Goal: Information Seeking & Learning: Check status

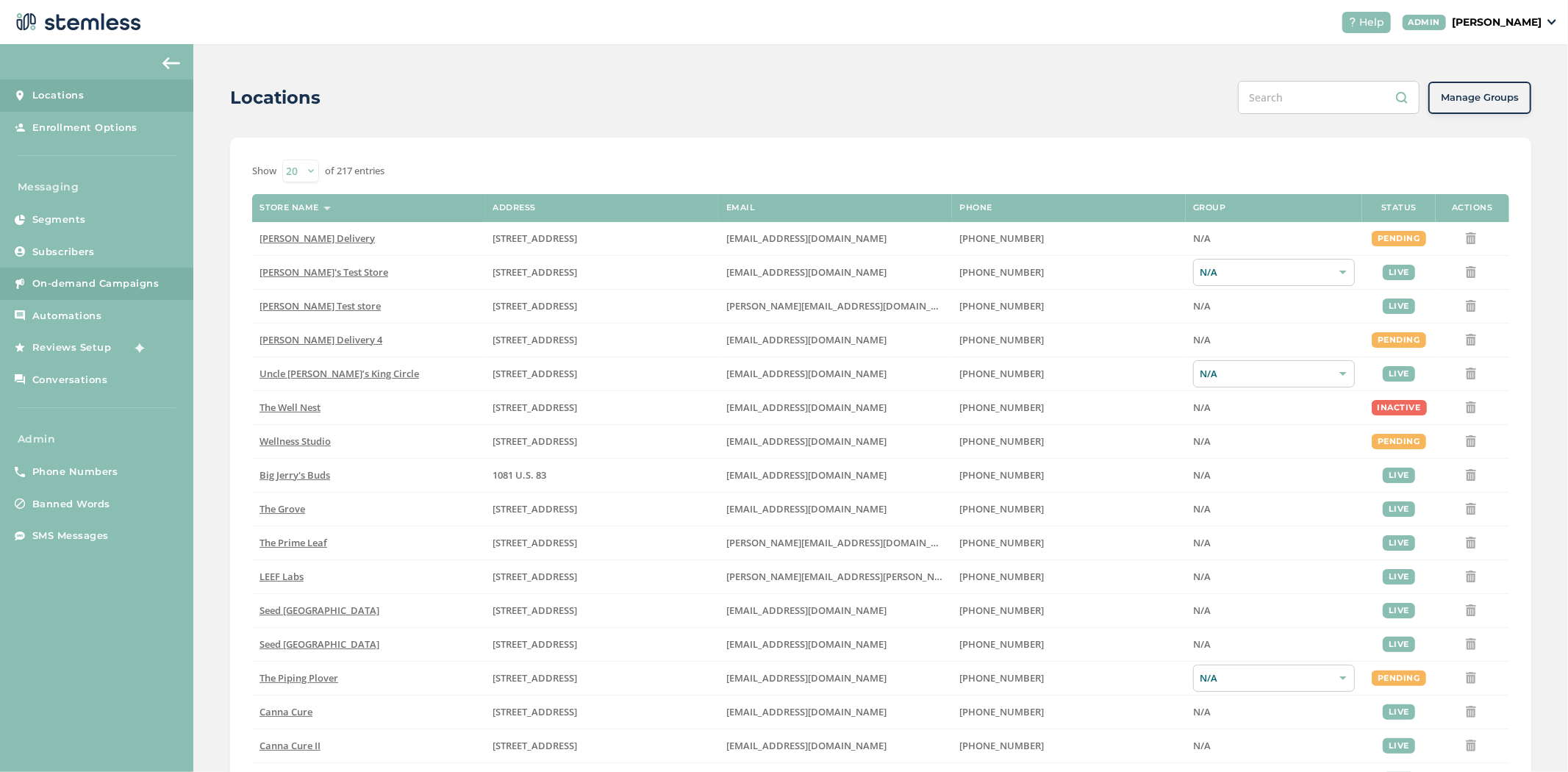
click at [82, 289] on span "On-demand Campaigns" at bounding box center [96, 283] width 127 height 15
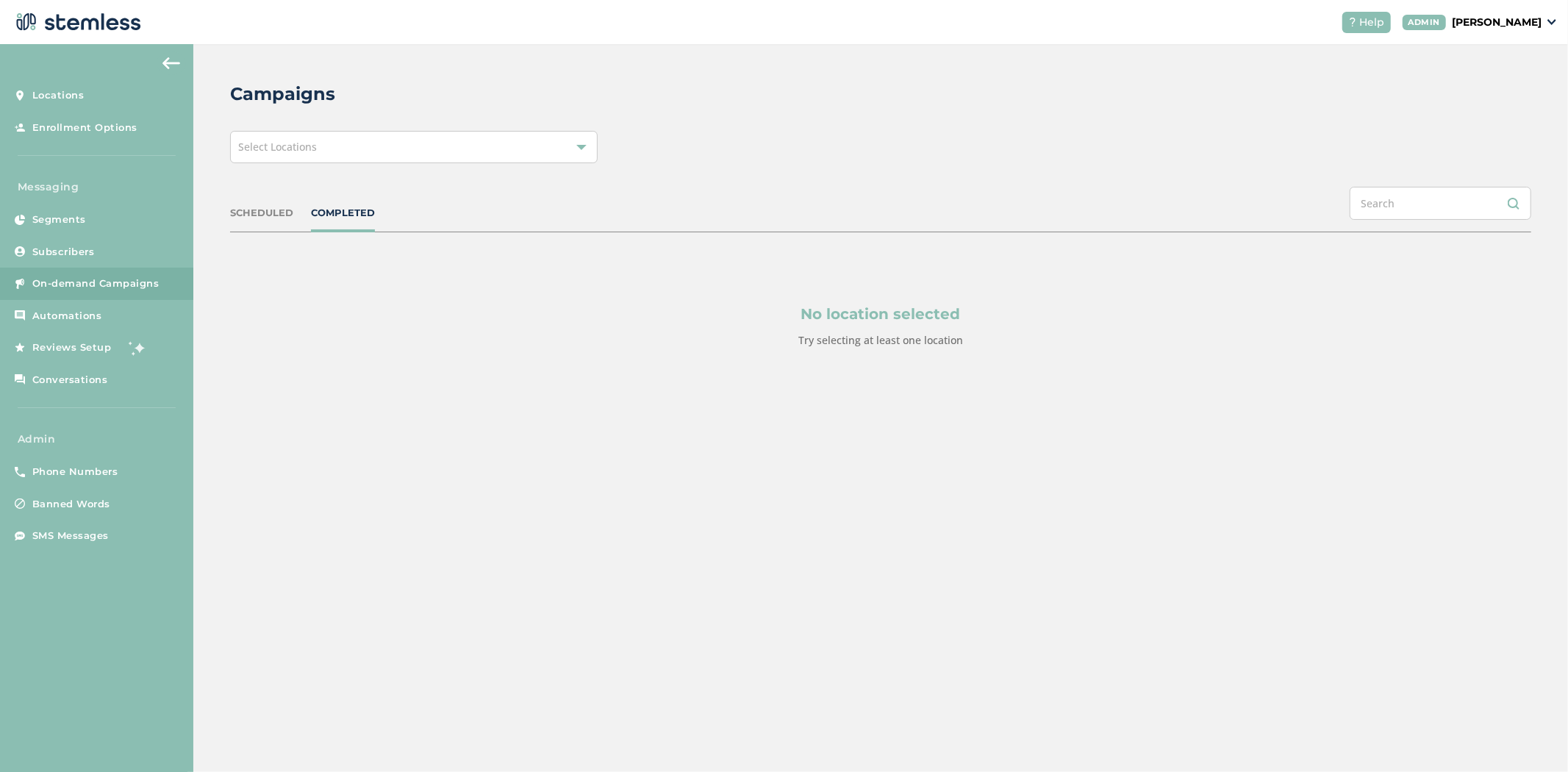
click at [402, 145] on div "Select Locations" at bounding box center [413, 147] width 367 height 32
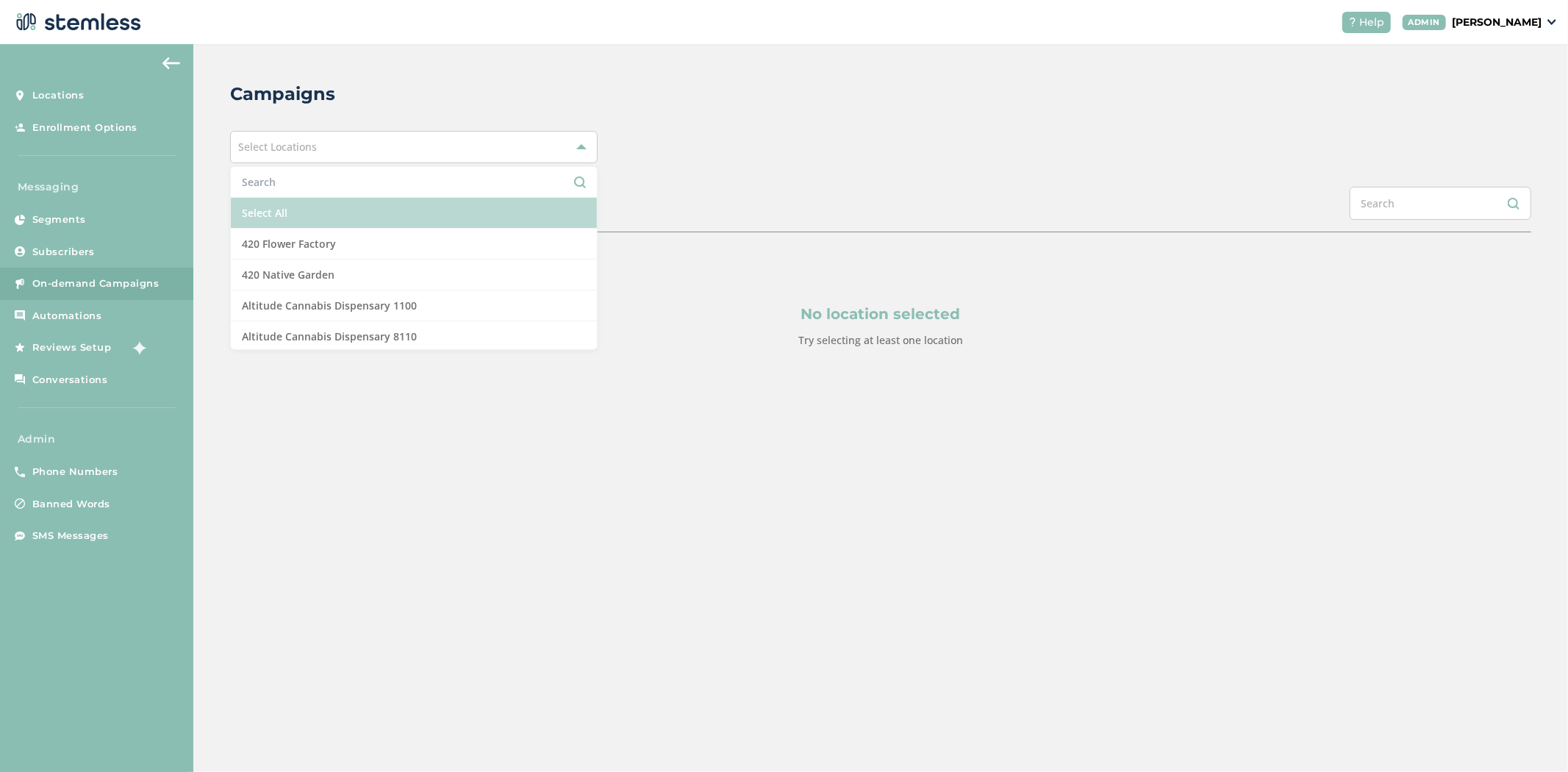
click at [364, 217] on li "Select All" at bounding box center [413, 213] width 366 height 31
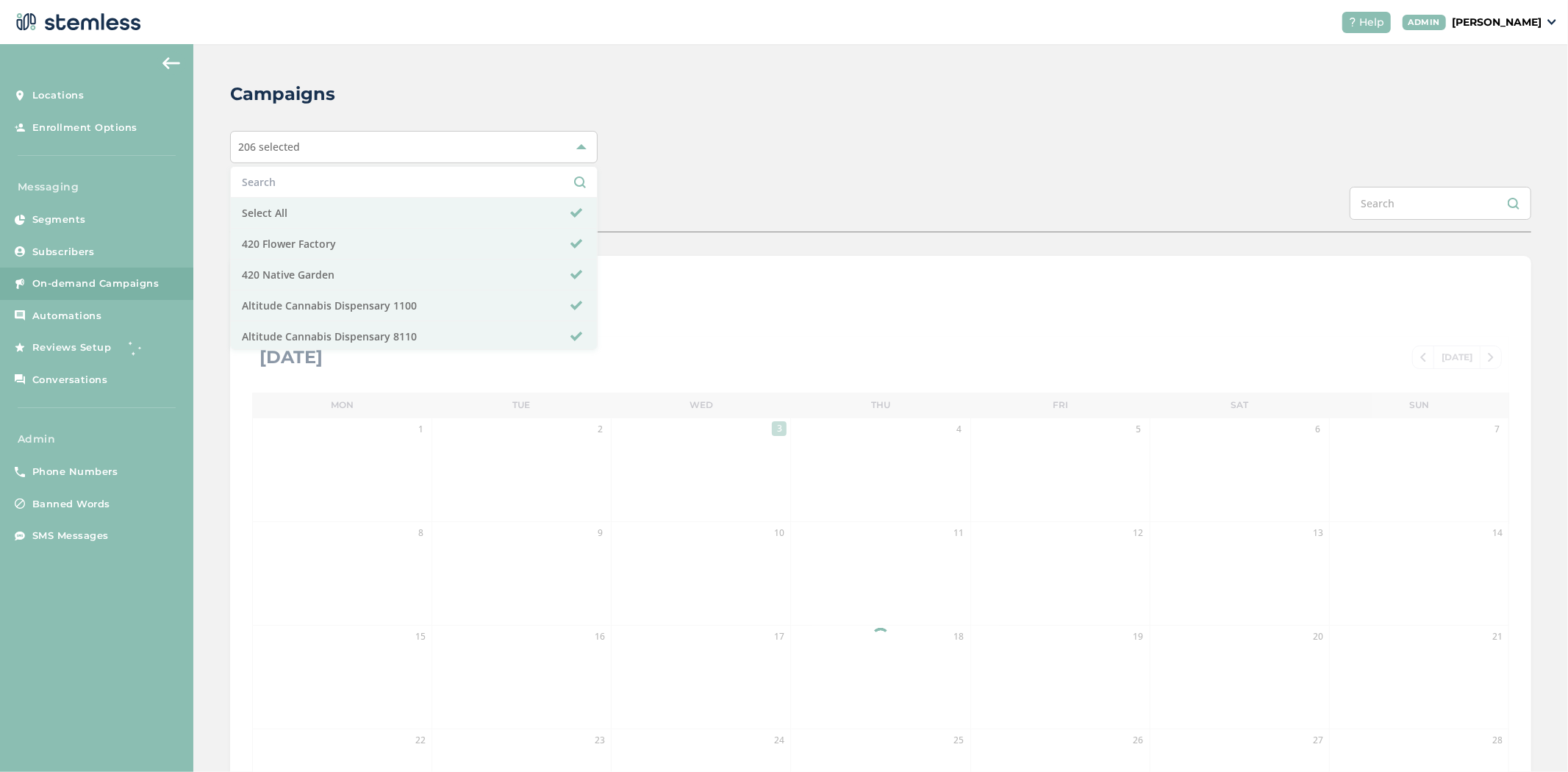
click at [777, 111] on div "Campaigns 206 selected Select All 420 Flower Factory 420 Native Garden Altitude…" at bounding box center [880, 519] width 1375 height 952
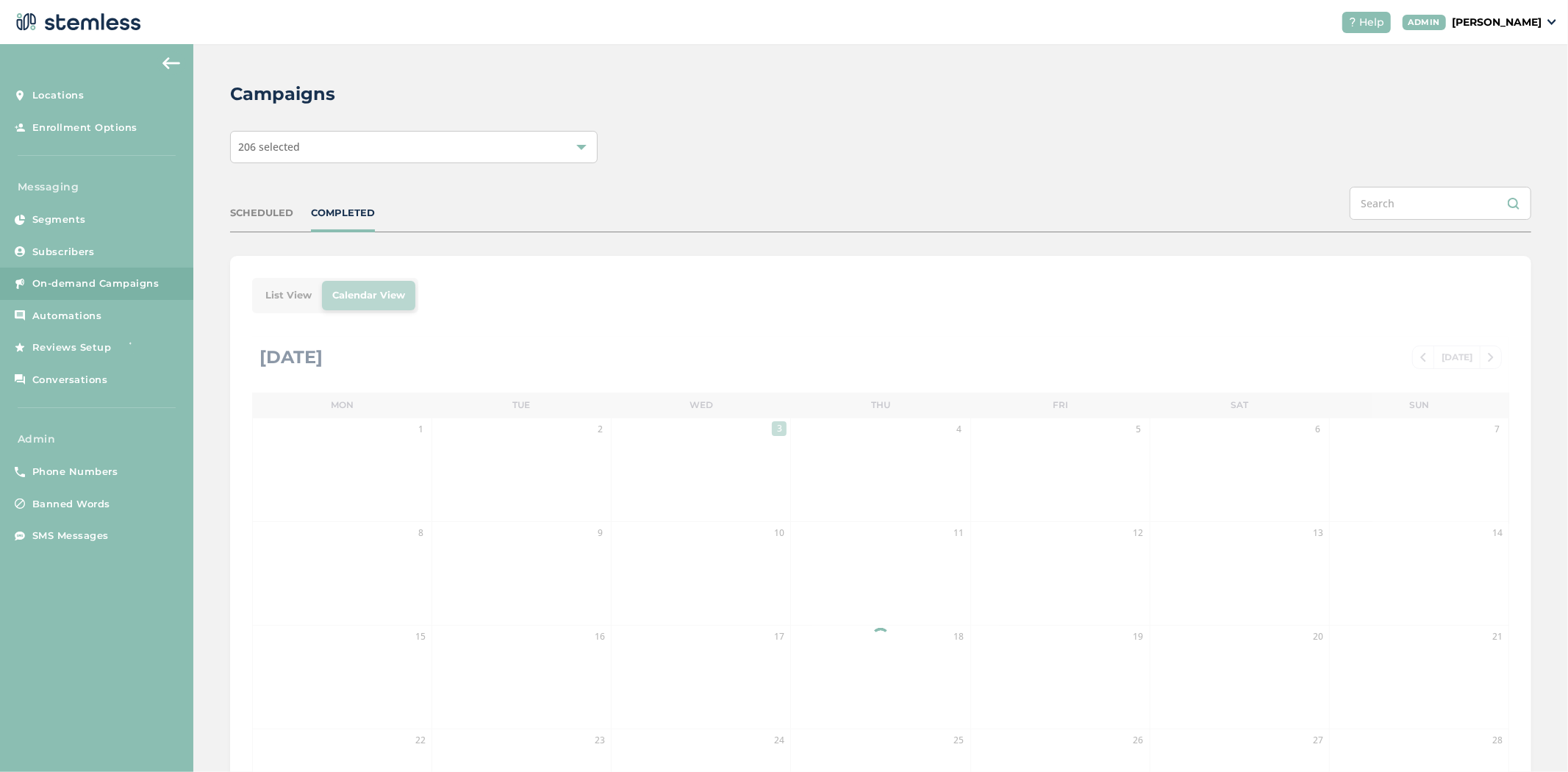
click at [275, 289] on div "List View Calendar View [DATE] [DATE] Mon Tue Wed Thu Fri Sat Sun 1 2 3 4 5 6 7…" at bounding box center [880, 607] width 1301 height 703
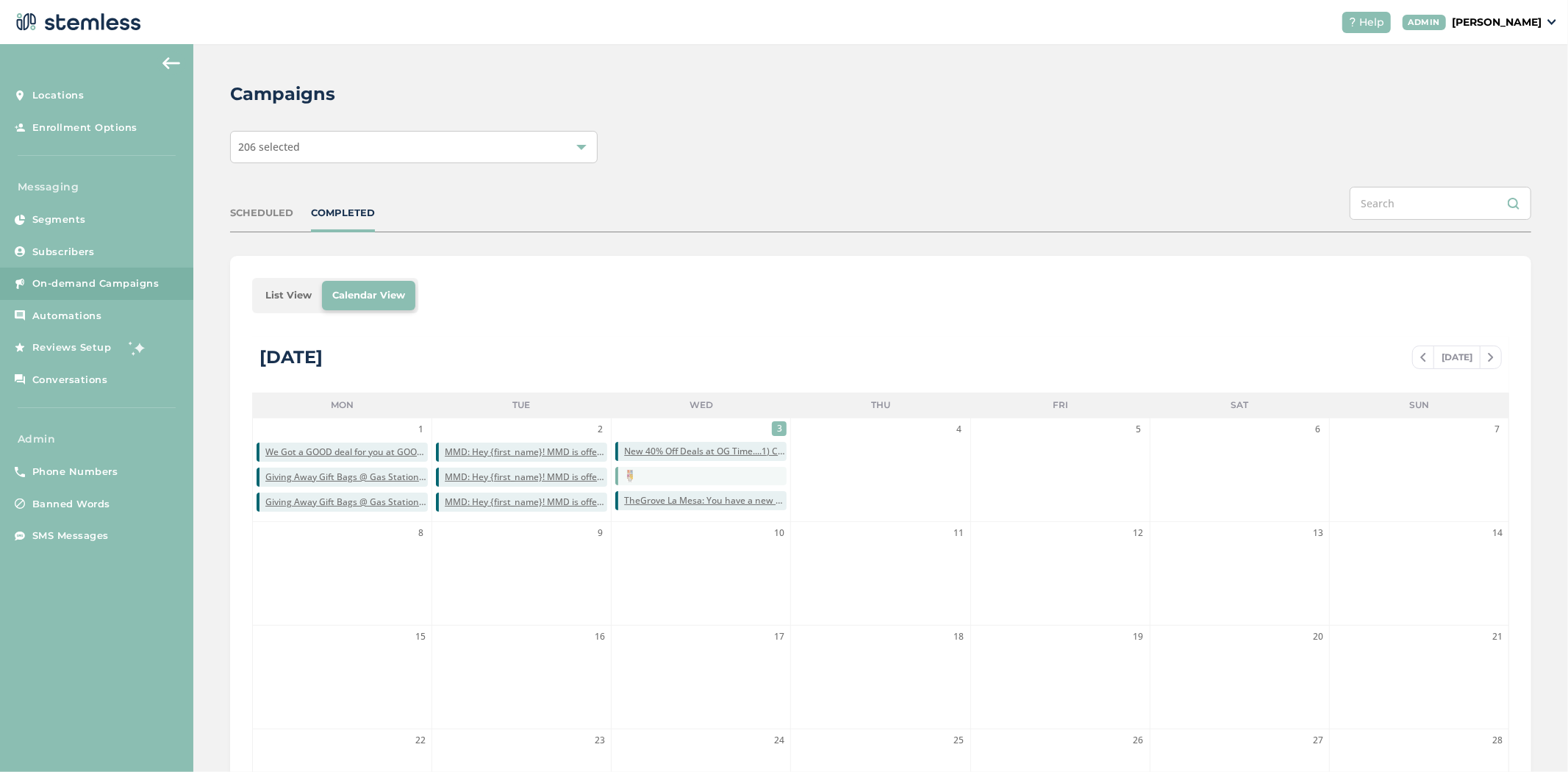
click at [291, 299] on li "List View" at bounding box center [289, 296] width 67 height 30
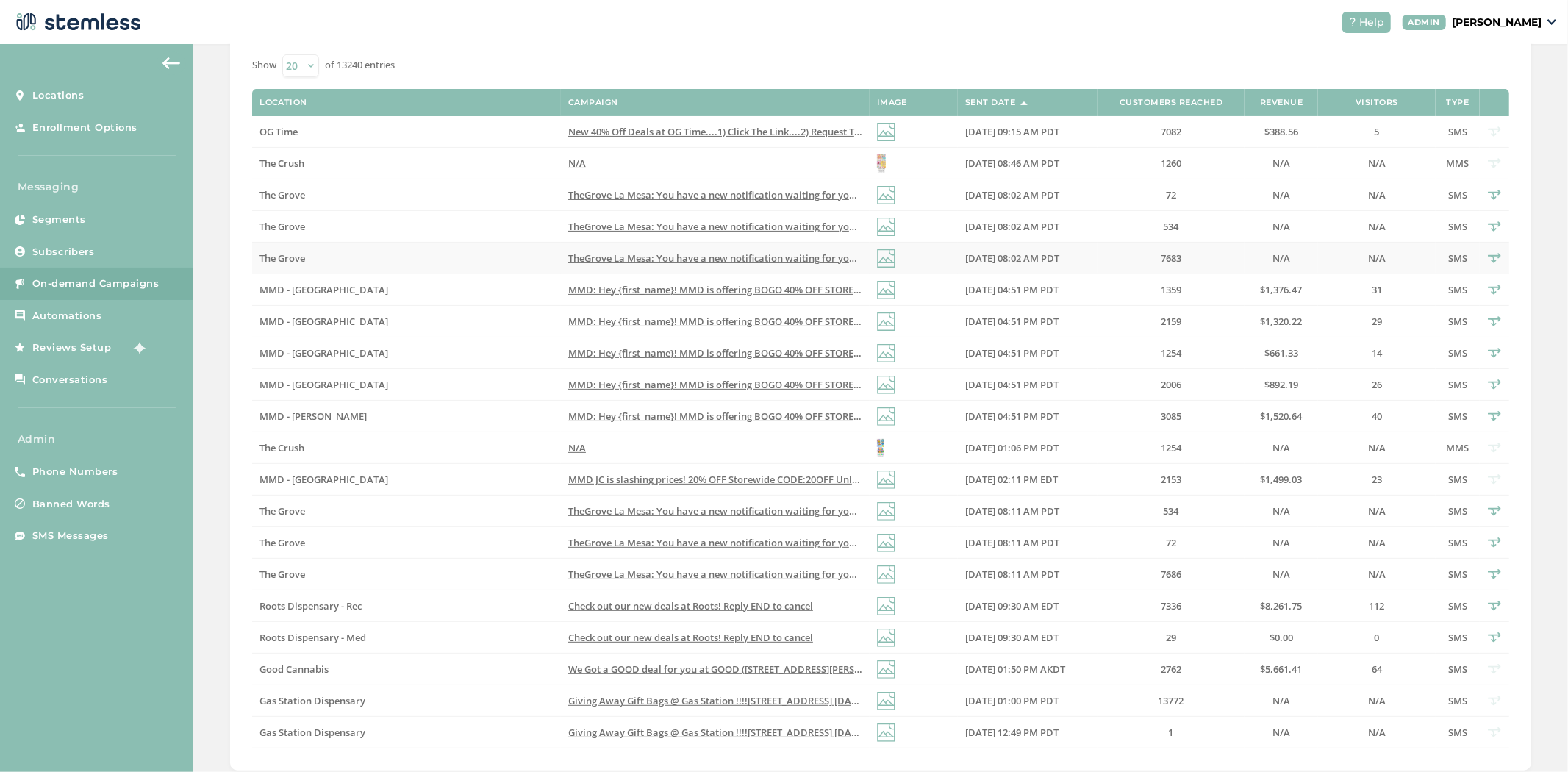
scroll to position [282, 0]
click at [303, 292] on span "MMD - [GEOGRAPHIC_DATA]" at bounding box center [324, 290] width 129 height 13
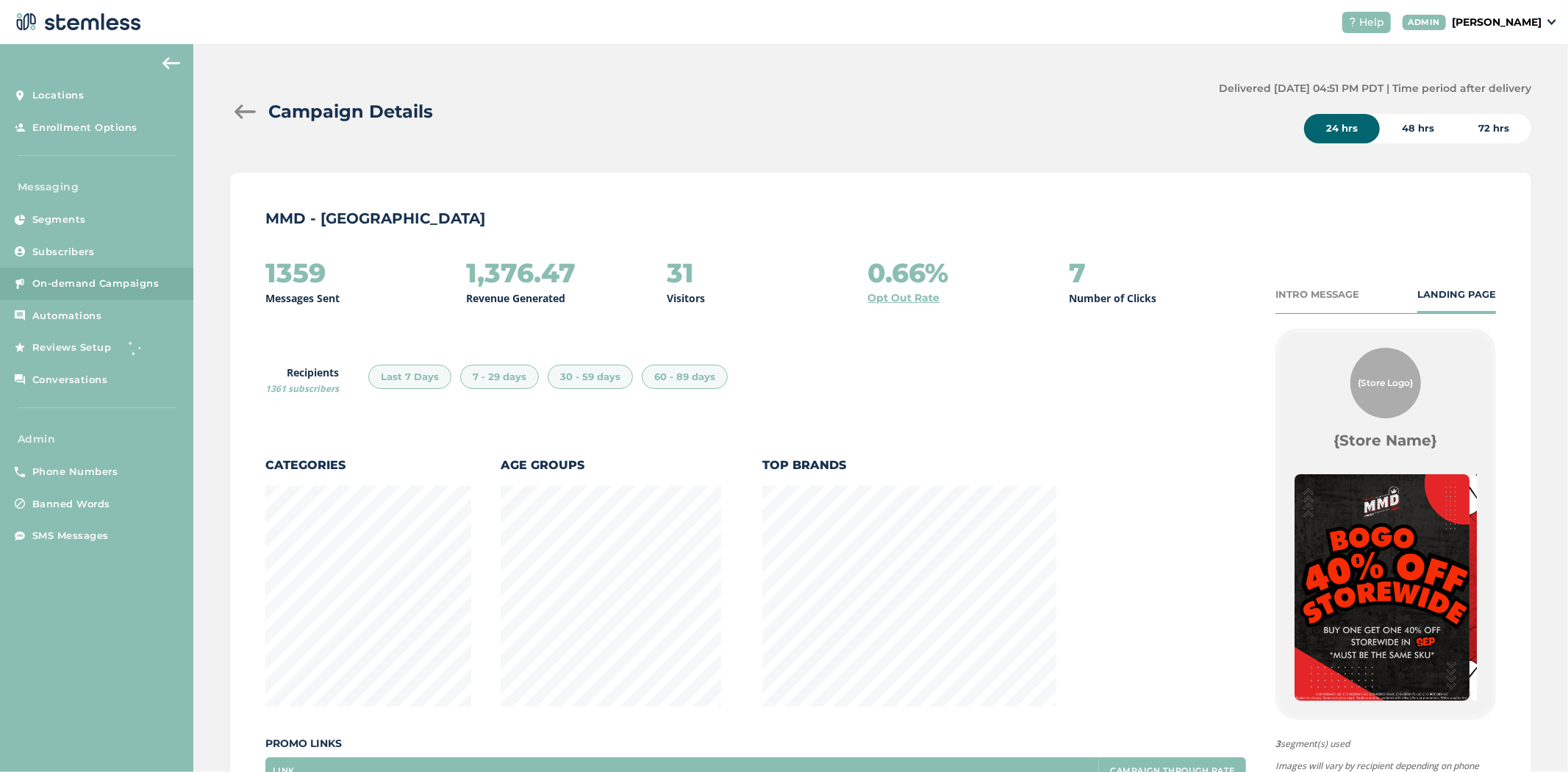
scroll to position [775, 1294]
drag, startPoint x: 1265, startPoint y: 89, endPoint x: 1285, endPoint y: 87, distance: 20.1
click at [1285, 87] on label "Delivered [DATE] 04:51 PM PDT | Time period after delivery" at bounding box center [1375, 89] width 312 height 16
drag, startPoint x: 337, startPoint y: 272, endPoint x: 272, endPoint y: 275, distance: 65.1
click at [272, 275] on div "1359 Messages Sent" at bounding box center [354, 282] width 177 height 47
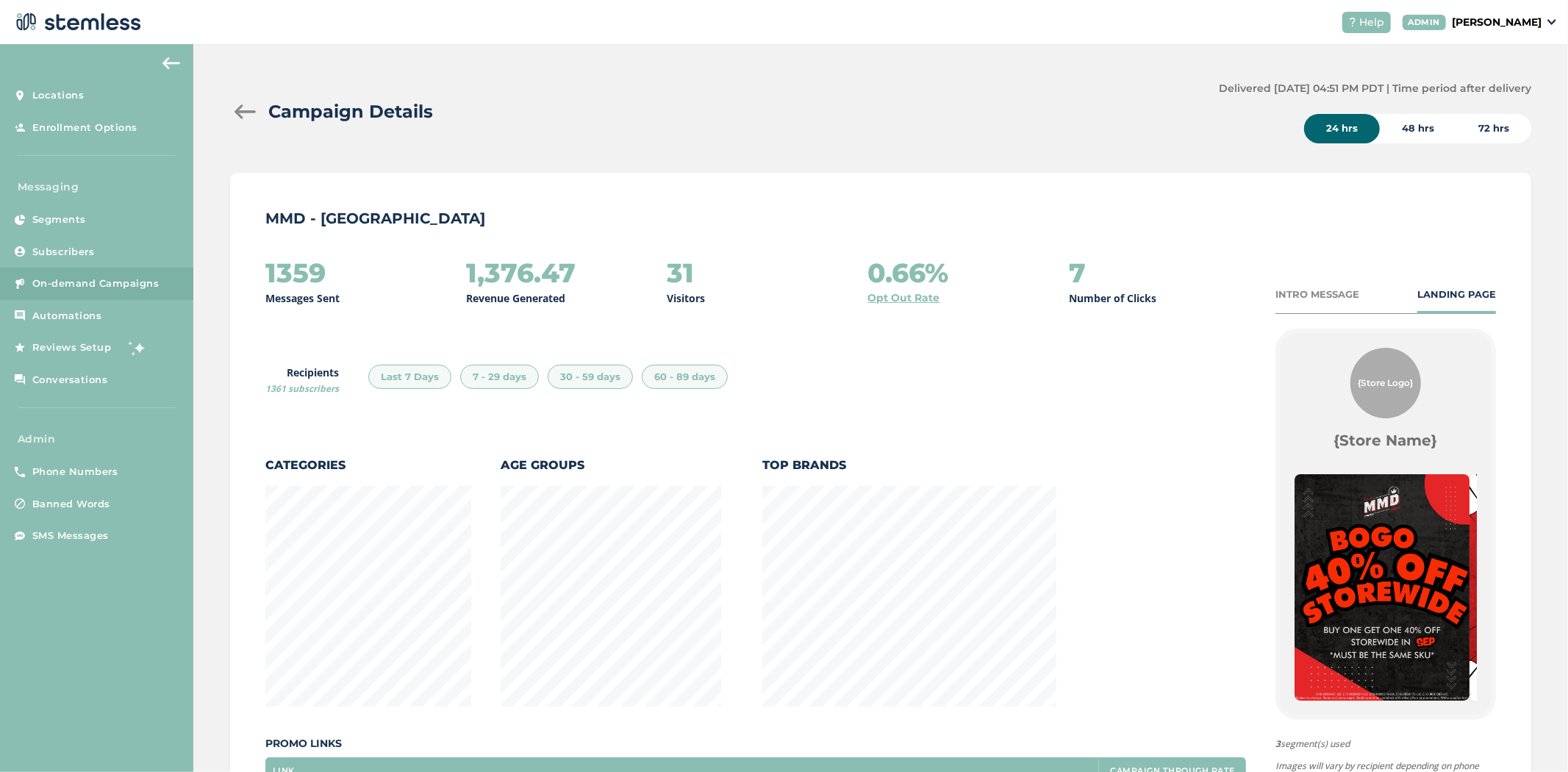
drag, startPoint x: 744, startPoint y: 314, endPoint x: 734, endPoint y: 314, distance: 10.0
click at [744, 314] on div "1359 Messages Sent 1,376.47 Revenue Generated 31 Visitors 0.66% Opt Out Rate 7 …" at bounding box center [756, 591] width 980 height 668
drag, startPoint x: 281, startPoint y: 371, endPoint x: 339, endPoint y: 371, distance: 58.0
click at [339, 371] on label "Recipients 1361 subscribers" at bounding box center [303, 380] width 74 height 31
drag, startPoint x: 346, startPoint y: 266, endPoint x: 265, endPoint y: 271, distance: 81.2
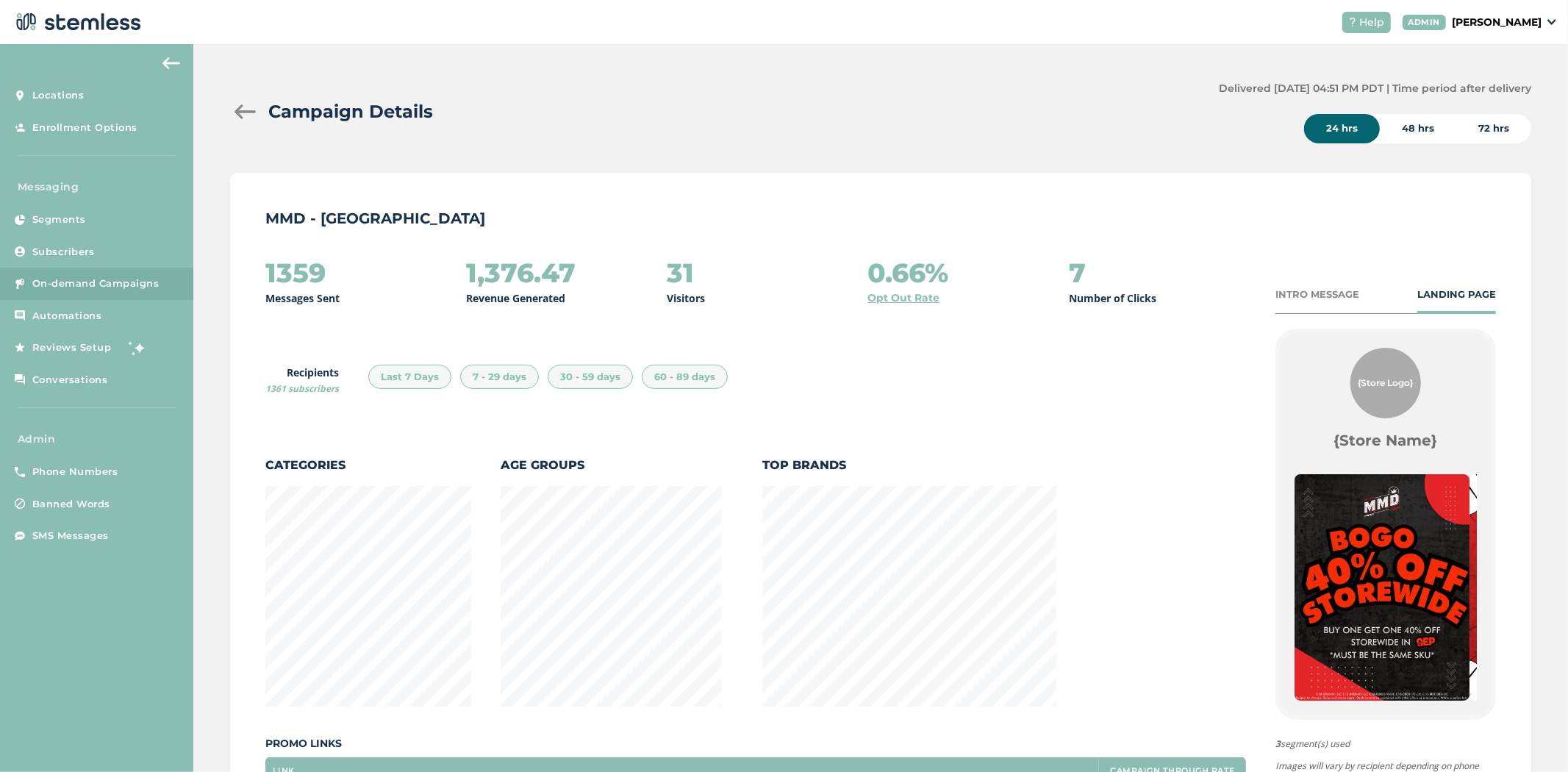
click at [266, 271] on div "1359 Messages Sent" at bounding box center [354, 282] width 177 height 47
drag, startPoint x: 689, startPoint y: 275, endPoint x: 652, endPoint y: 282, distance: 37.7
click at [657, 275] on div "1359 Messages Sent 1,376.47 Revenue Generated 31 Visitors 0.66% Opt Out Rate 7 …" at bounding box center [756, 282] width 980 height 47
drag, startPoint x: 519, startPoint y: 266, endPoint x: 409, endPoint y: 261, distance: 110.1
click at [408, 265] on div "1359 Messages Sent 1,376.47 Revenue Generated 31 Visitors 0.66% Opt Out Rate 7 …" at bounding box center [756, 282] width 980 height 47
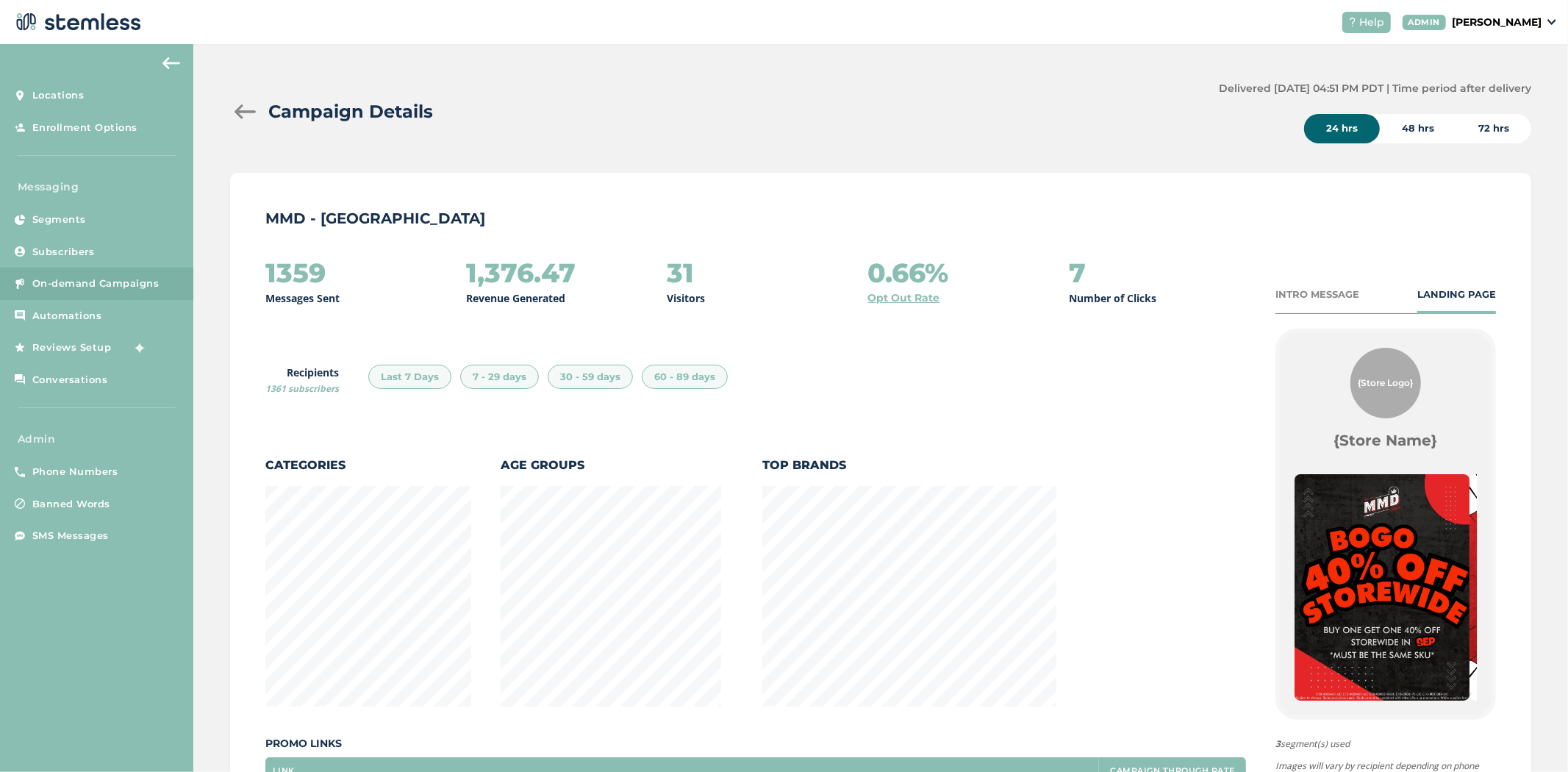
drag, startPoint x: 973, startPoint y: 268, endPoint x: 809, endPoint y: 271, distance: 164.0
click at [804, 263] on div "1359 Messages Sent 1,376.47 Revenue Generated 31 Visitors 0.66% Opt Out Rate 7 …" at bounding box center [756, 282] width 980 height 47
drag, startPoint x: 1098, startPoint y: 282, endPoint x: 1067, endPoint y: 282, distance: 31.0
click at [1069, 282] on div "7 Number of Clicks" at bounding box center [1158, 282] width 177 height 47
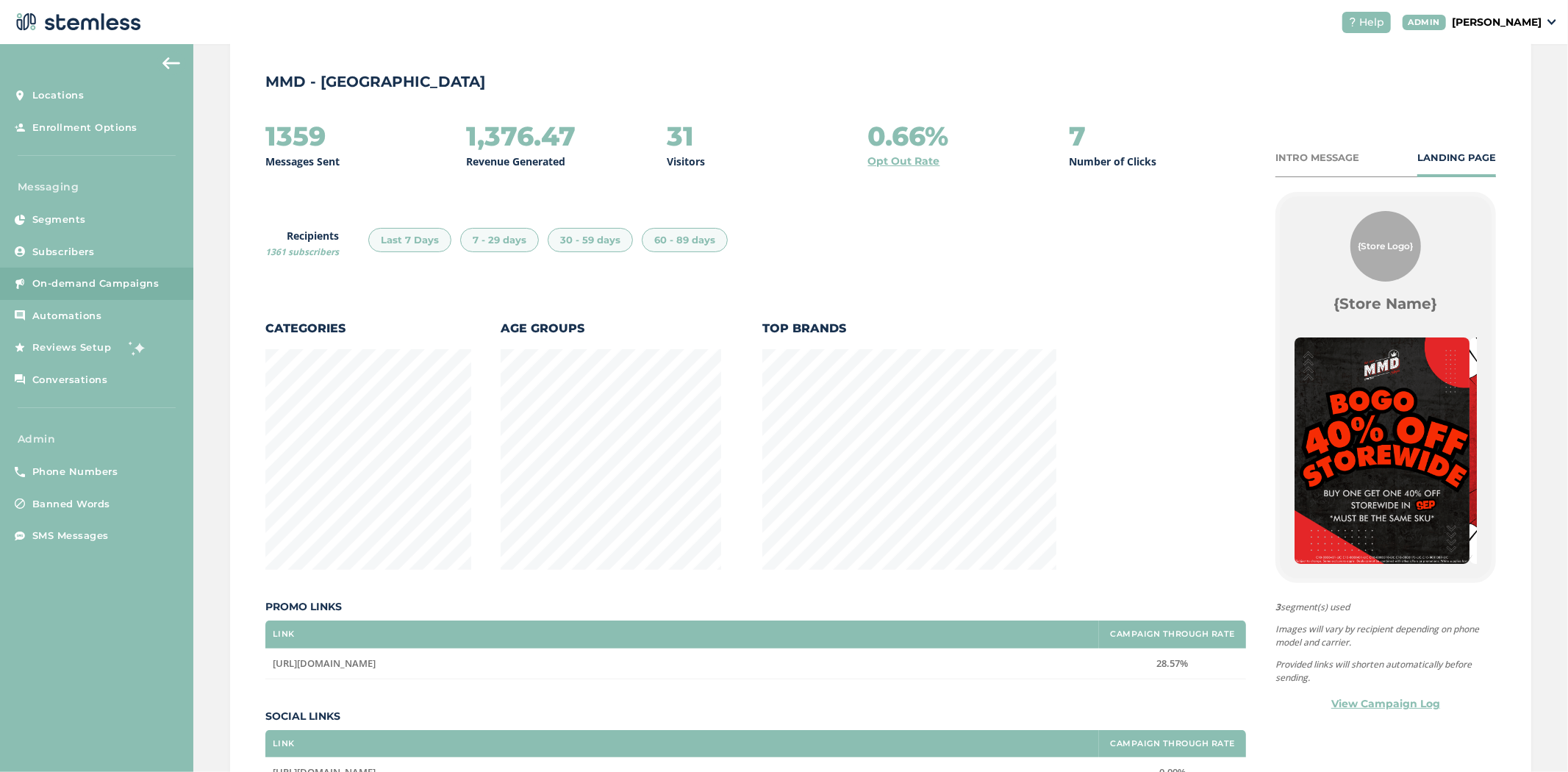
click at [1299, 157] on div "INTRO MESSAGE" at bounding box center [1318, 158] width 84 height 15
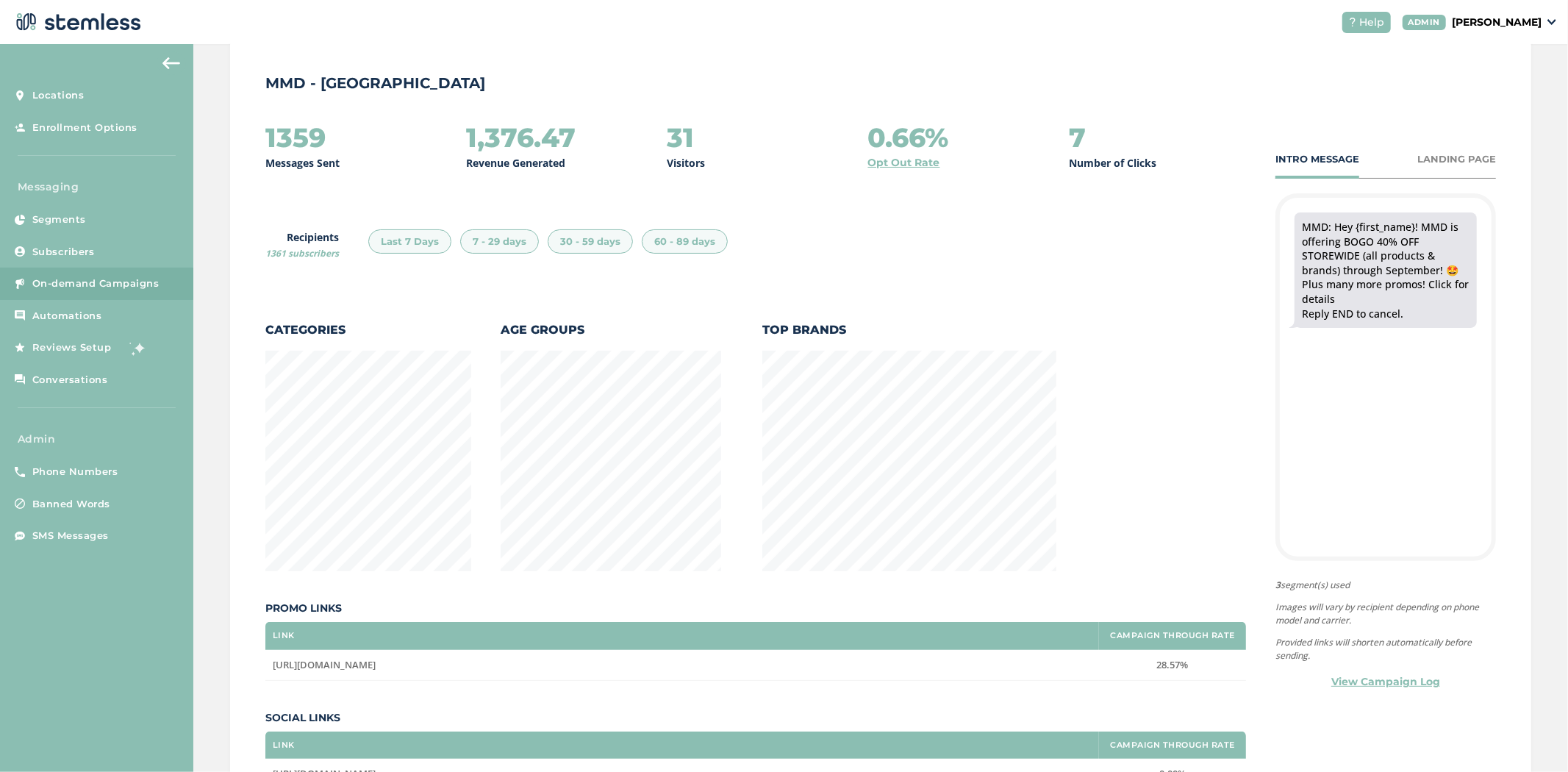
scroll to position [134, 0]
click at [1431, 161] on div "LANDING PAGE" at bounding box center [1457, 160] width 79 height 15
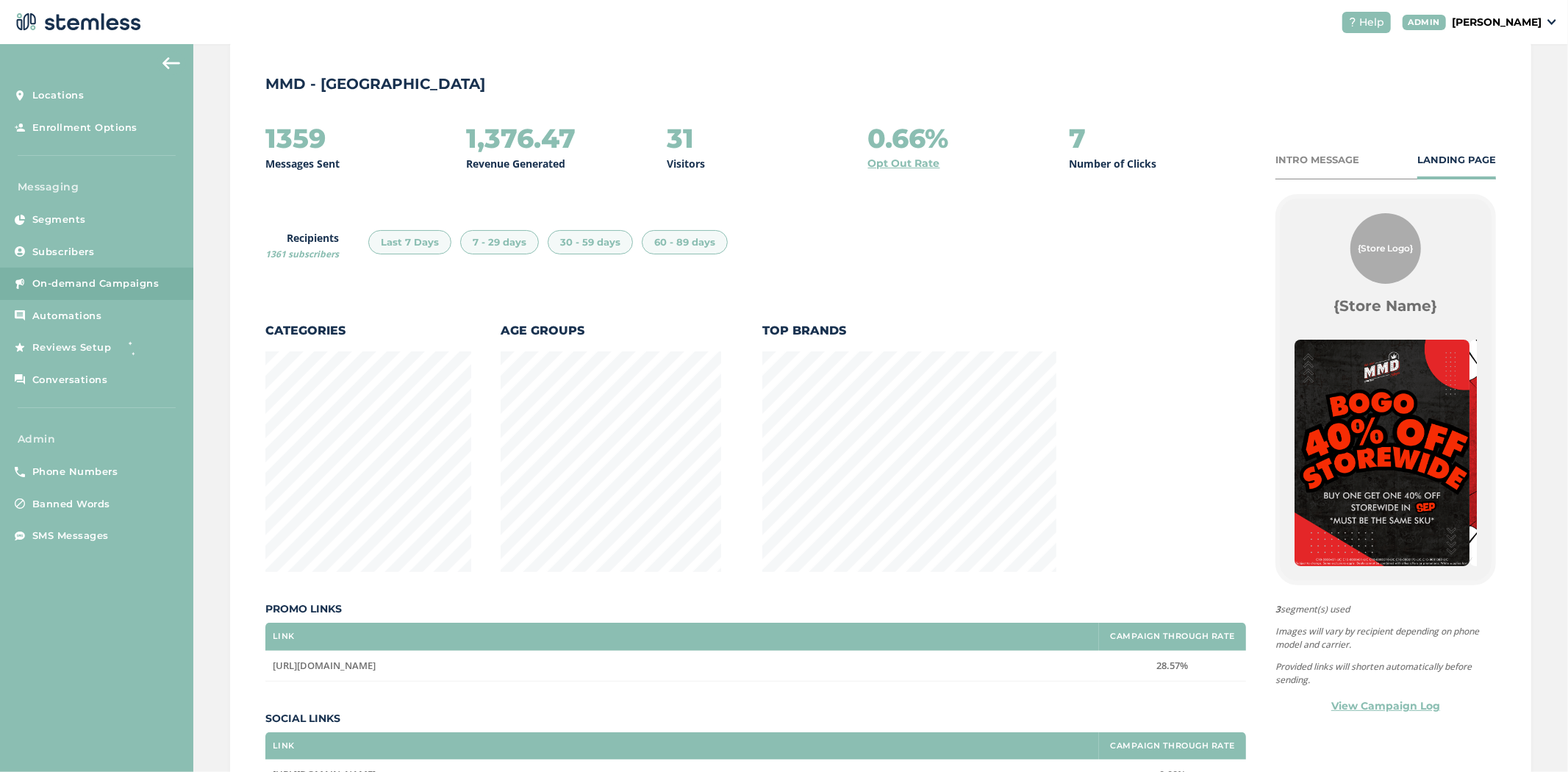
scroll to position [775, 1294]
drag, startPoint x: 589, startPoint y: 340, endPoint x: 491, endPoint y: 339, distance: 98.0
click at [491, 339] on div "Categories Age Groups Top Brands" at bounding box center [661, 447] width 791 height 250
drag, startPoint x: 880, startPoint y: 330, endPoint x: 732, endPoint y: 334, distance: 148.1
click at [717, 322] on div "Categories Age Groups Top Brands" at bounding box center [661, 447] width 791 height 250
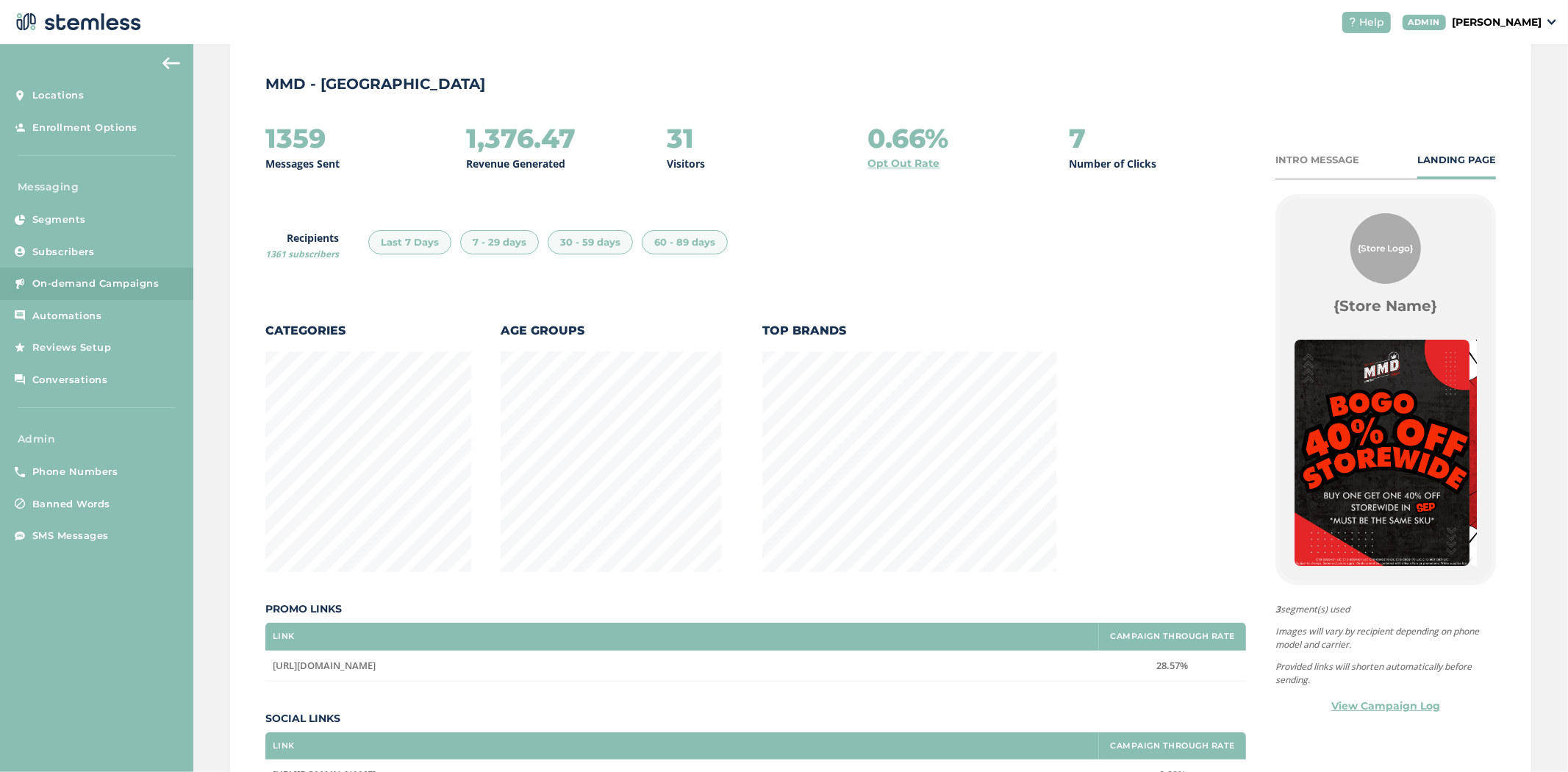
click at [1306, 157] on div "INTRO MESSAGE" at bounding box center [1318, 160] width 84 height 15
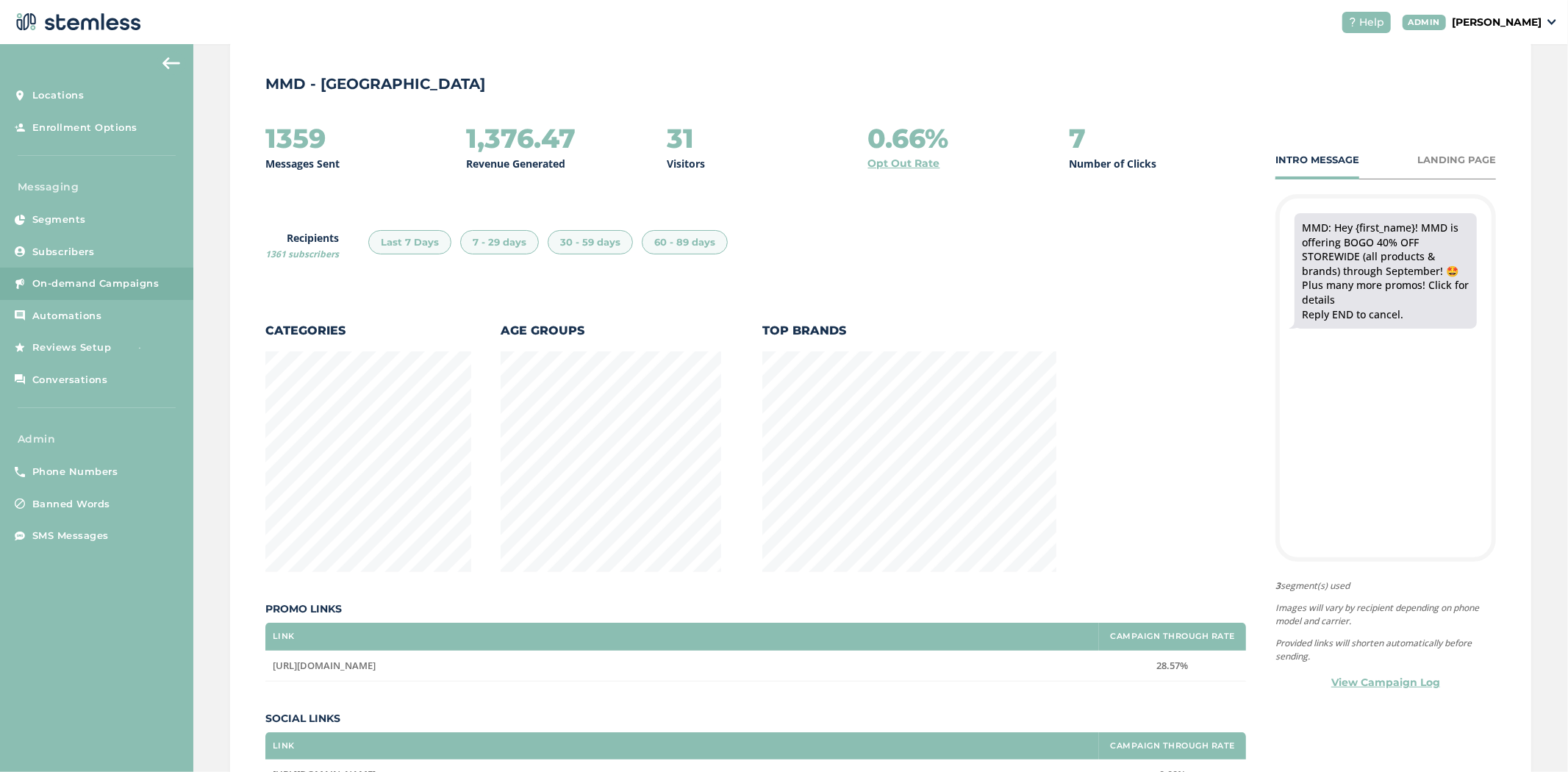
click at [1416, 175] on div "INTRO MESSAGE LANDING PAGE" at bounding box center [1386, 166] width 221 height 27
click at [1423, 165] on div "LANDING PAGE" at bounding box center [1457, 160] width 79 height 15
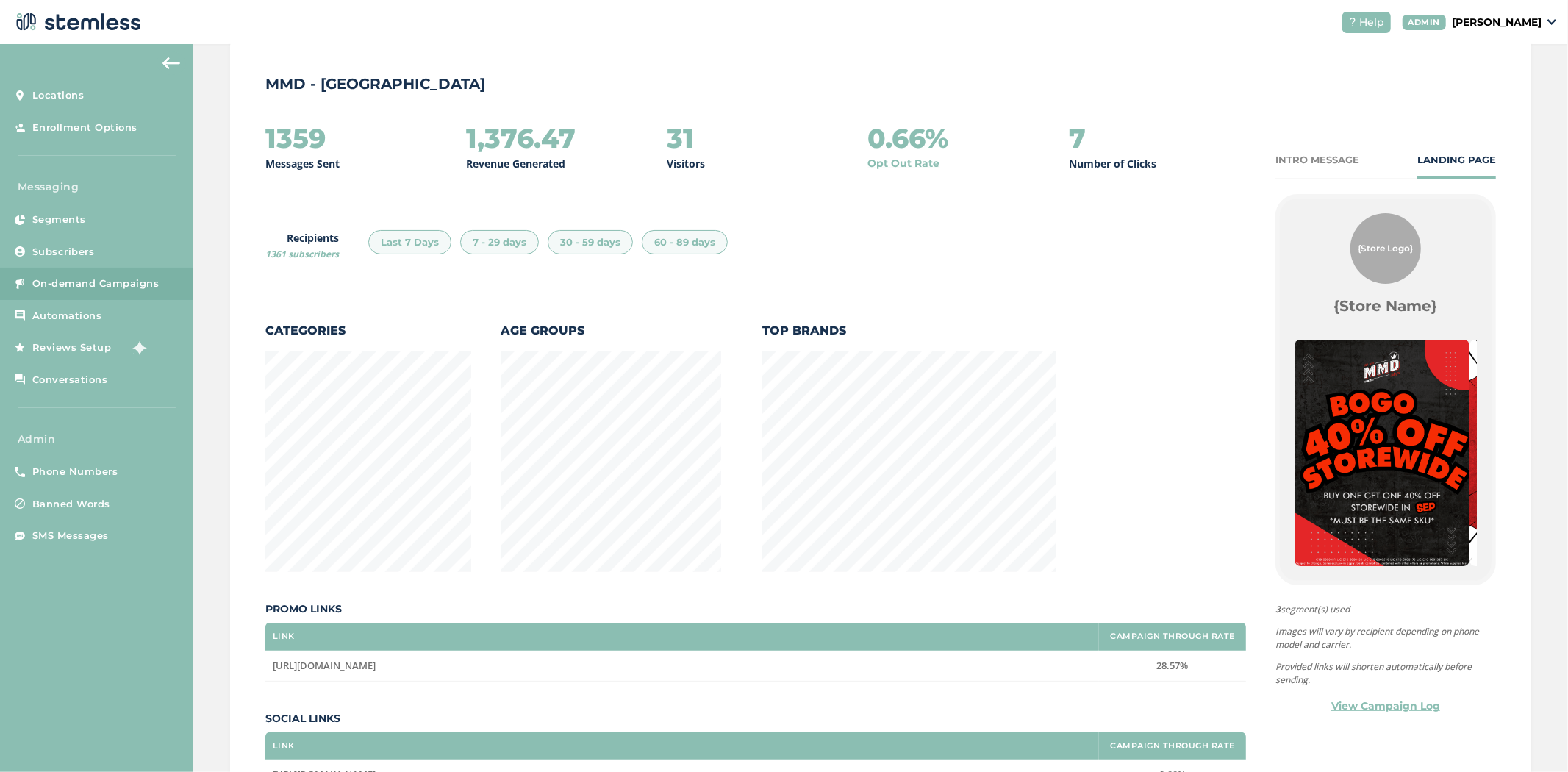
scroll to position [0, 0]
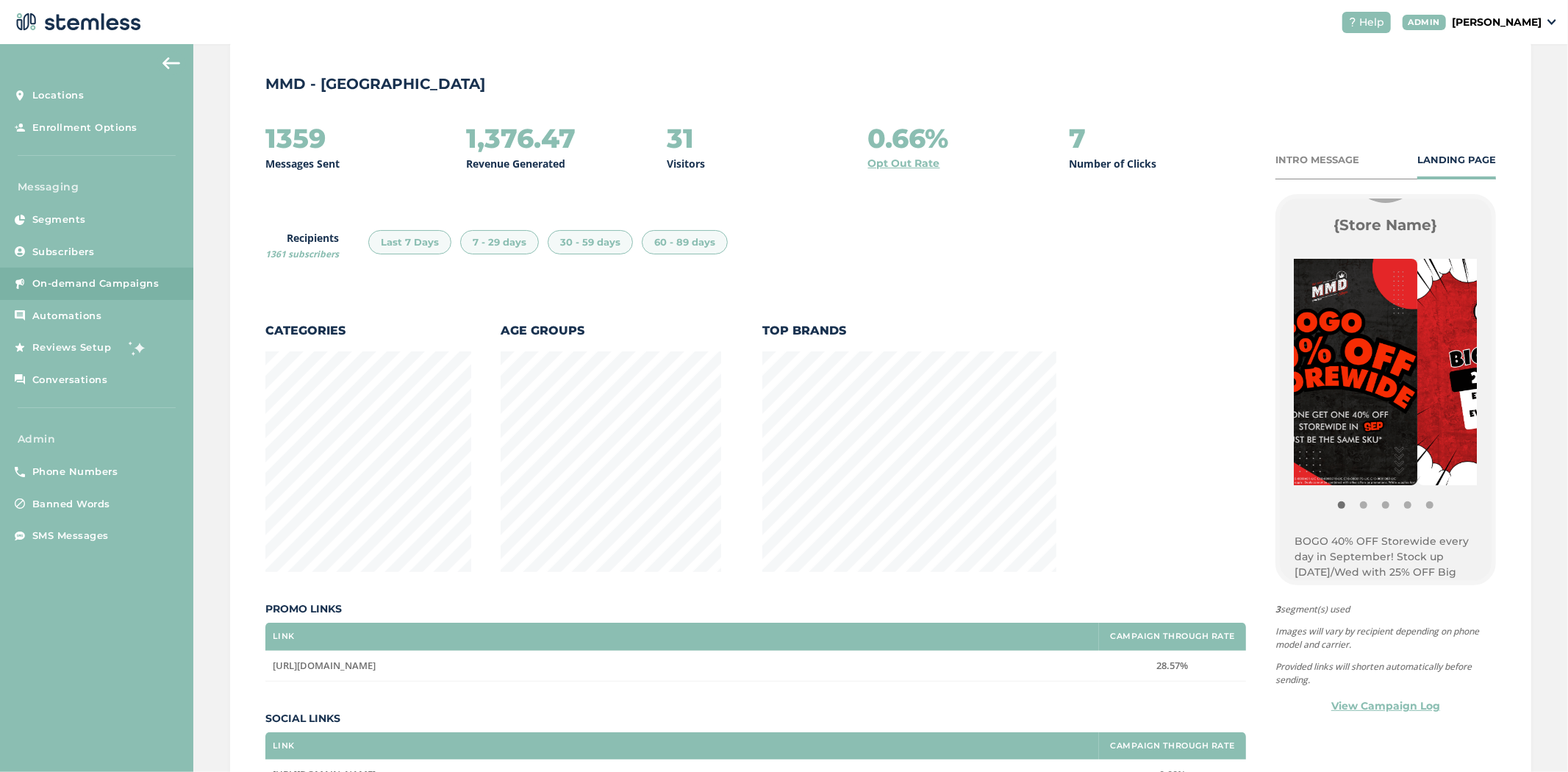
drag, startPoint x: 1435, startPoint y: 368, endPoint x: 1349, endPoint y: 371, distance: 86.1
click at [1349, 371] on img at bounding box center [1330, 372] width 175 height 226
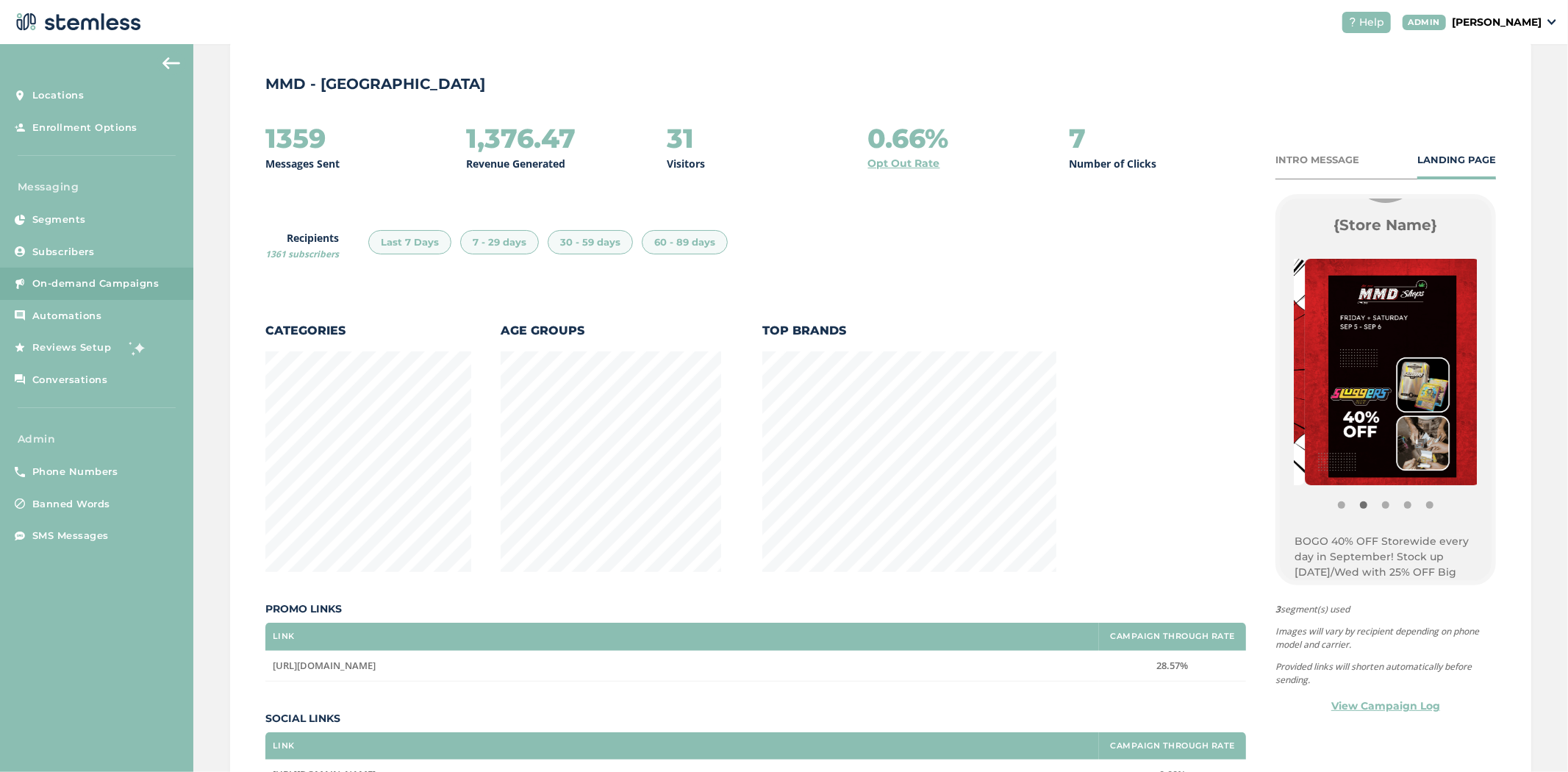
drag, startPoint x: 1417, startPoint y: 375, endPoint x: 1244, endPoint y: 373, distance: 173.0
click at [1244, 373] on div "1359 Messages Sent 1,376.47 Revenue Generated 31 Visitors 0.66% Opt Out Rate 7 …" at bounding box center [880, 457] width 1230 height 668
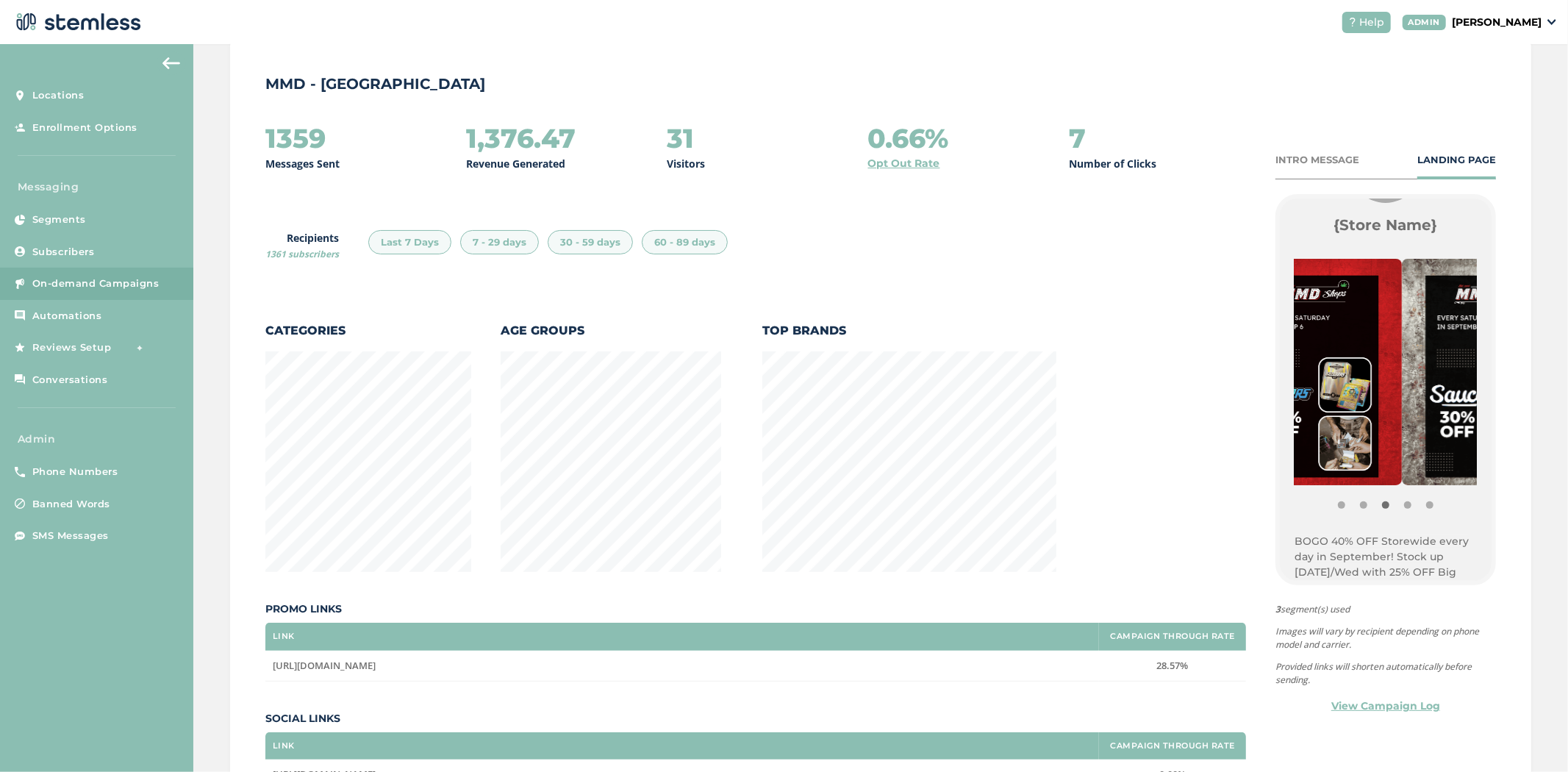
drag, startPoint x: 1412, startPoint y: 380, endPoint x: 1258, endPoint y: 384, distance: 154.1
click at [1251, 384] on div "1359 Messages Sent 1,376.47 Revenue Generated 31 Visitors 0.66% Opt Out Rate 7 …" at bounding box center [880, 457] width 1230 height 668
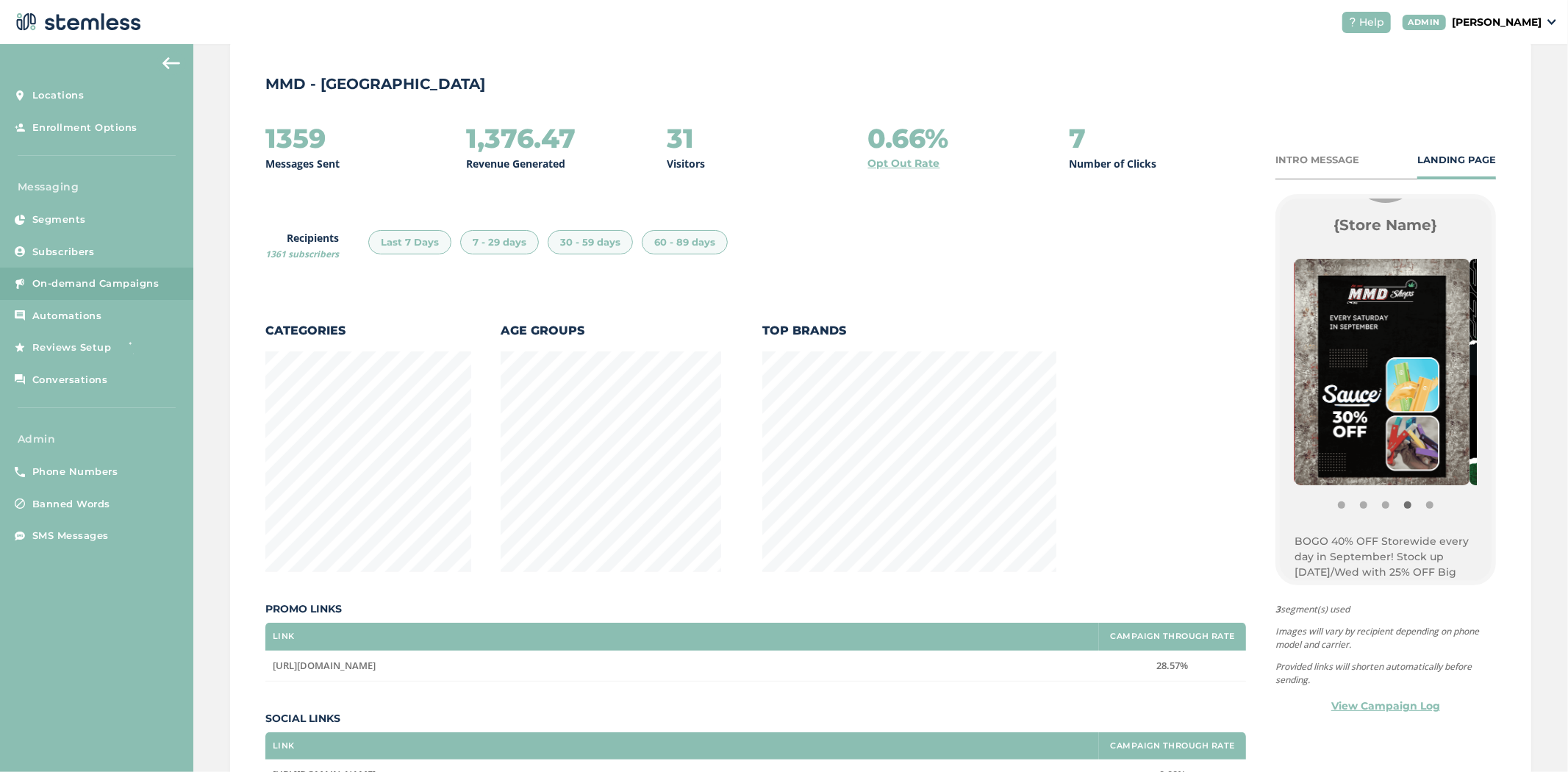
drag, startPoint x: 1402, startPoint y: 371, endPoint x: 1258, endPoint y: 391, distance: 145.4
click at [1244, 391] on div "1359 Messages Sent 1,376.47 Revenue Generated 31 Visitors 0.66% Opt Out Rate 7 …" at bounding box center [880, 457] width 1230 height 668
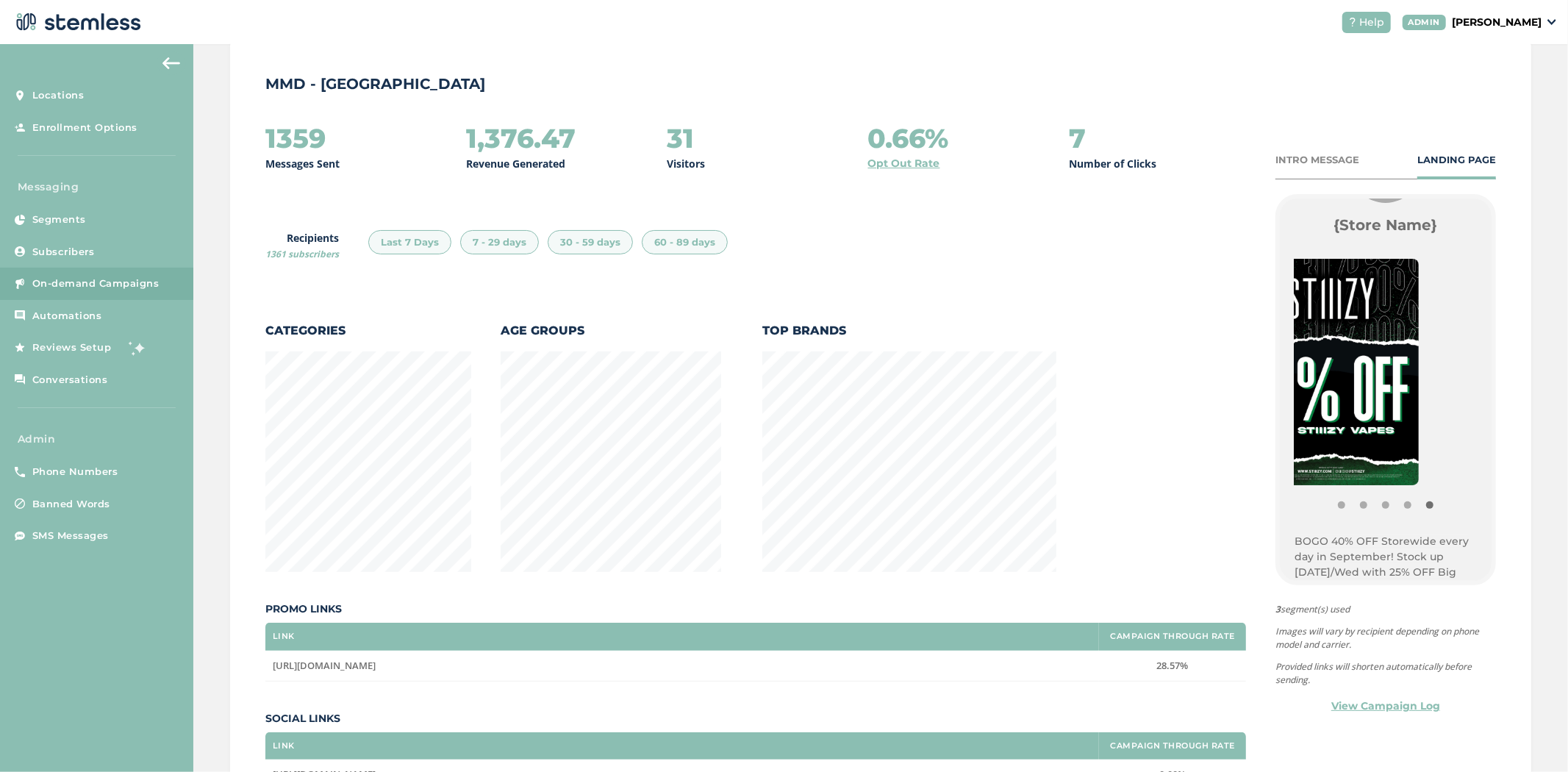
drag, startPoint x: 1397, startPoint y: 389, endPoint x: 1182, endPoint y: 384, distance: 215.1
click at [1212, 380] on div "1359 Messages Sent 1,376.47 Revenue Generated 31 Visitors 0.66% Opt Out Rate 7 …" at bounding box center [880, 457] width 1230 height 668
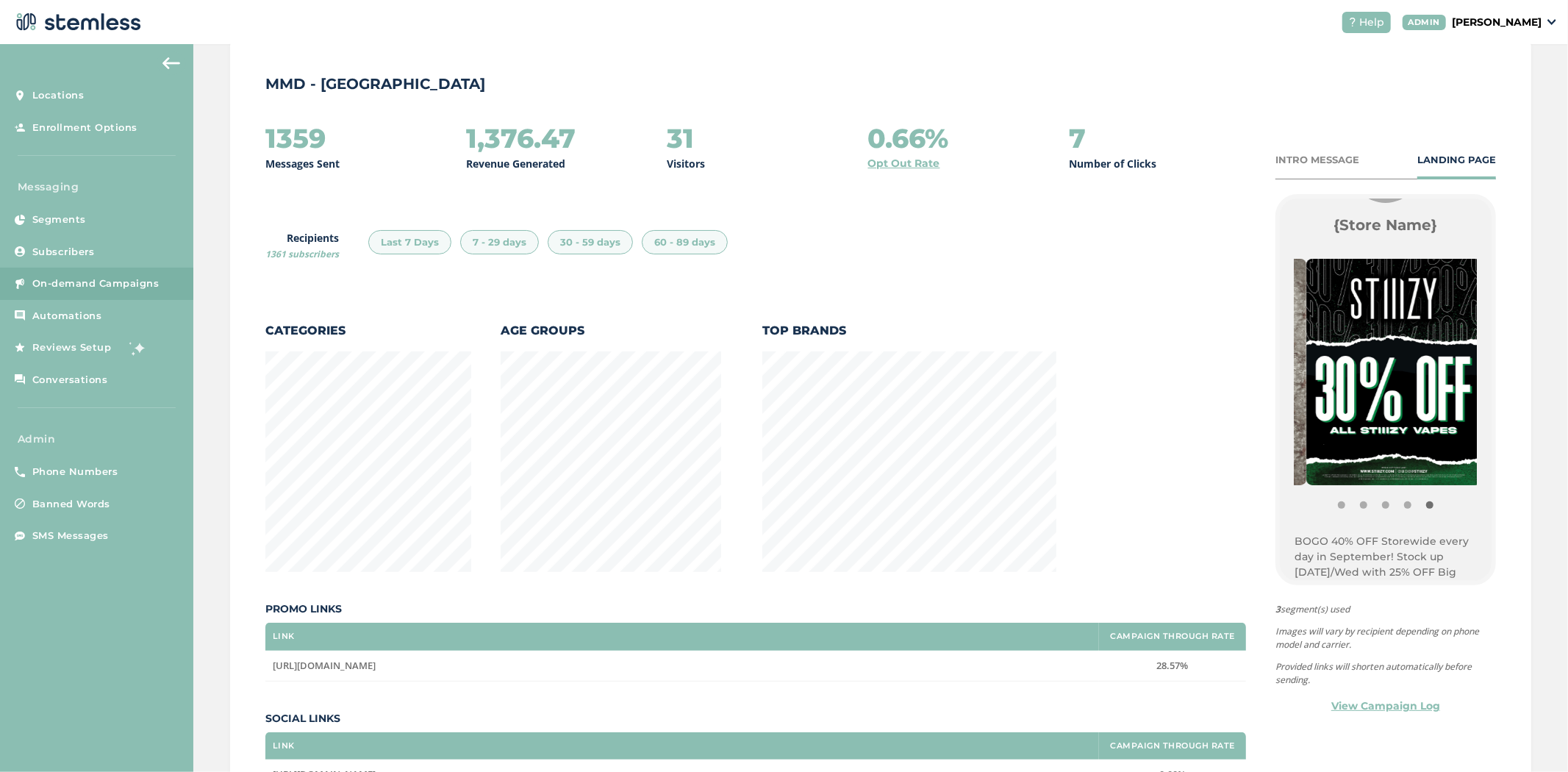
drag, startPoint x: 1363, startPoint y: 392, endPoint x: 1458, endPoint y: 398, distance: 95.2
click at [1479, 396] on div "{Store Logo} {Store Name} BOGO 40% OFF Storewide every day in September! Stock …" at bounding box center [1386, 390] width 211 height 382
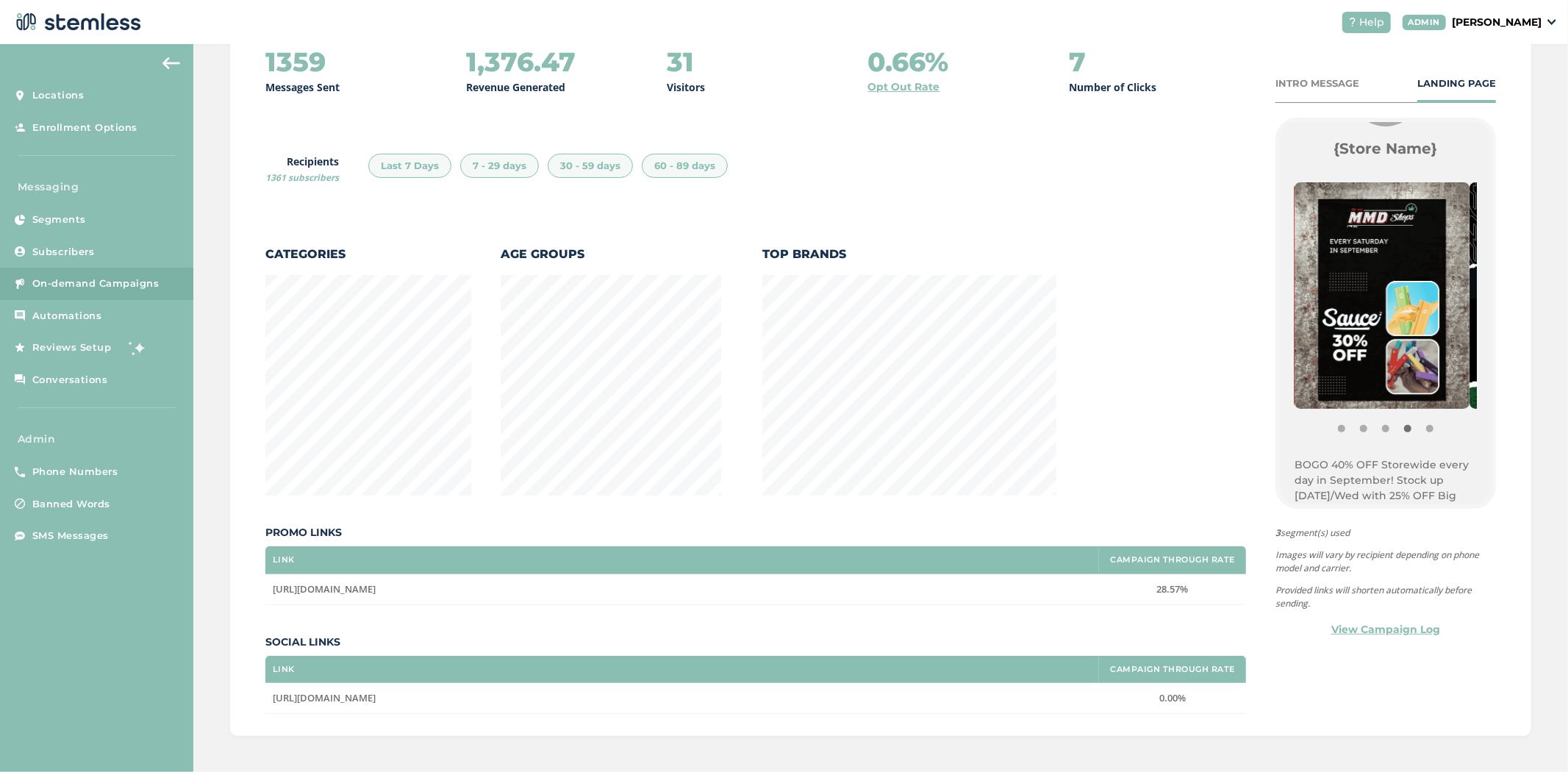
scroll to position [211, 0]
drag, startPoint x: 1191, startPoint y: 575, endPoint x: 1123, endPoint y: 581, distance: 68.3
click at [1123, 581] on td "28.57%" at bounding box center [1172, 589] width 147 height 30
drag, startPoint x: 412, startPoint y: 590, endPoint x: 271, endPoint y: 594, distance: 141.1
click at [261, 590] on div "MMD - [GEOGRAPHIC_DATA] 1359 Messages Sent 1,376.47 Revenue Generated 31 Visito…" at bounding box center [880, 349] width 1301 height 776
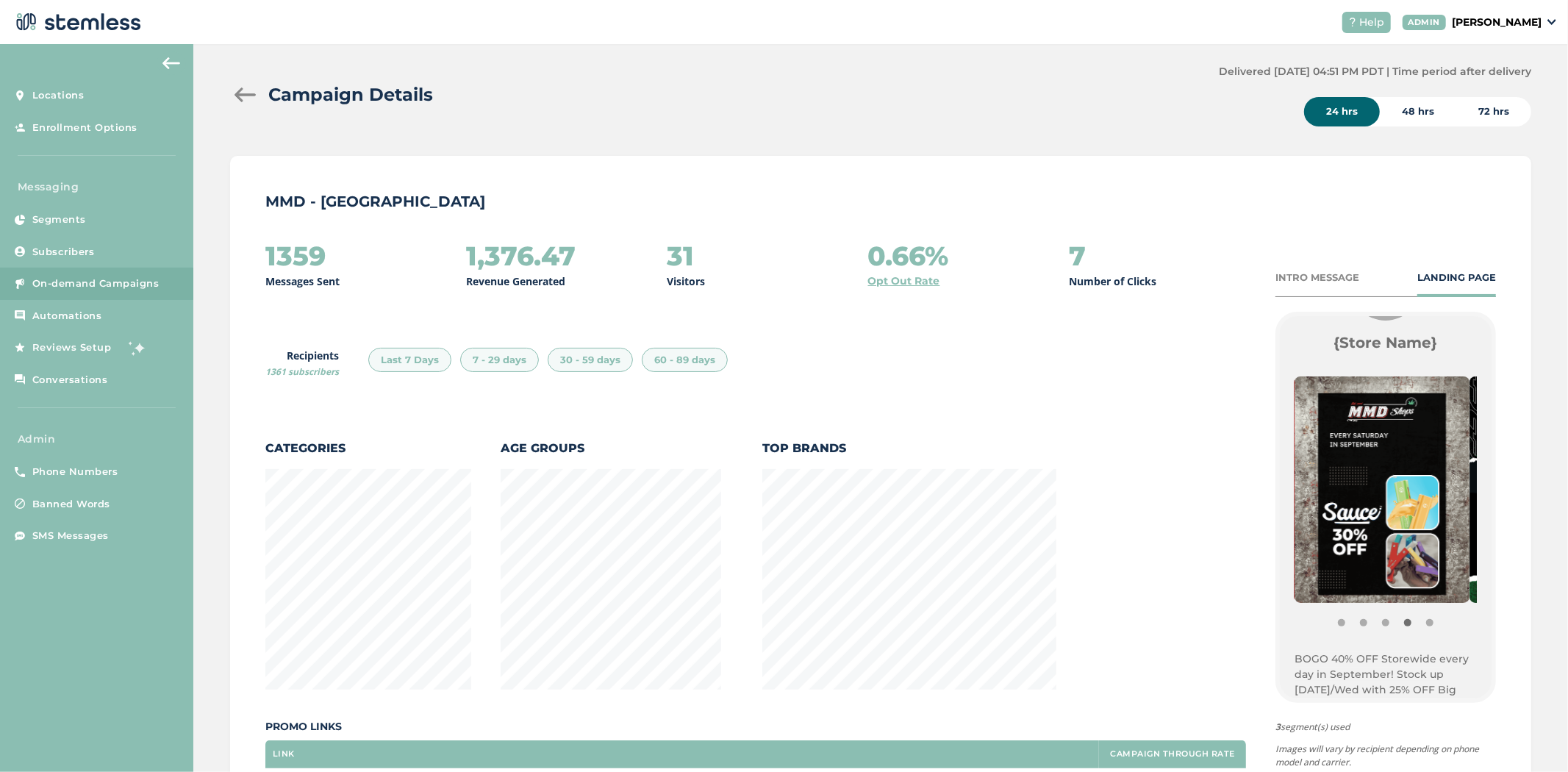
scroll to position [0, 0]
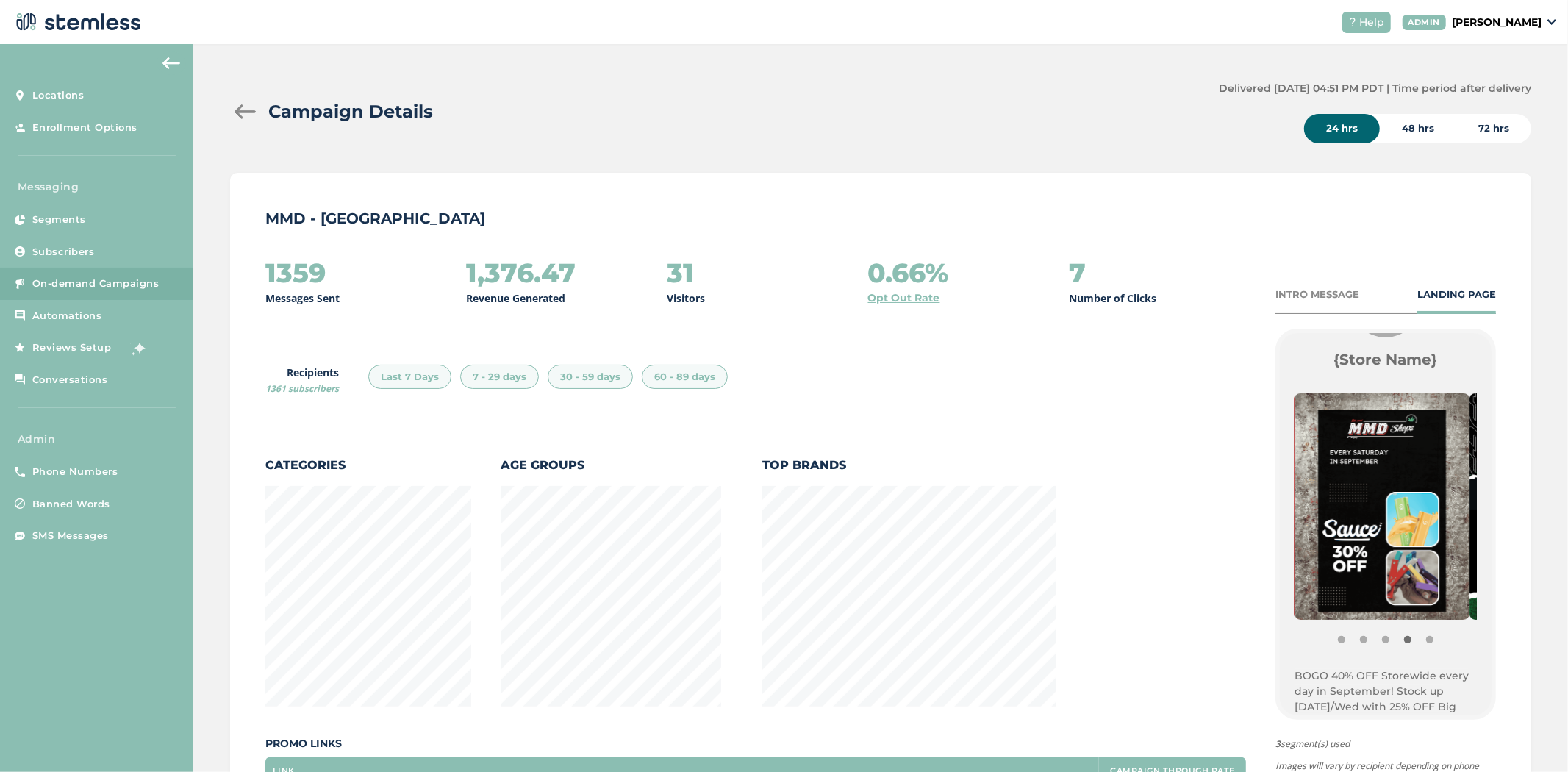
drag, startPoint x: 463, startPoint y: 275, endPoint x: 584, endPoint y: 287, distance: 121.6
click at [584, 287] on div "1359 Messages Sent 1,376.47 Revenue Generated 31 Visitors 0.66% Opt Out Rate 7 …" at bounding box center [756, 282] width 980 height 47
drag, startPoint x: 704, startPoint y: 282, endPoint x: 619, endPoint y: 277, distance: 85.1
click at [619, 277] on div "1359 Messages Sent 1,376.47 Revenue Generated 31 Visitors 0.66% Opt Out Rate 7 …" at bounding box center [756, 282] width 980 height 47
click at [1410, 129] on div "48 hrs" at bounding box center [1418, 129] width 76 height 30
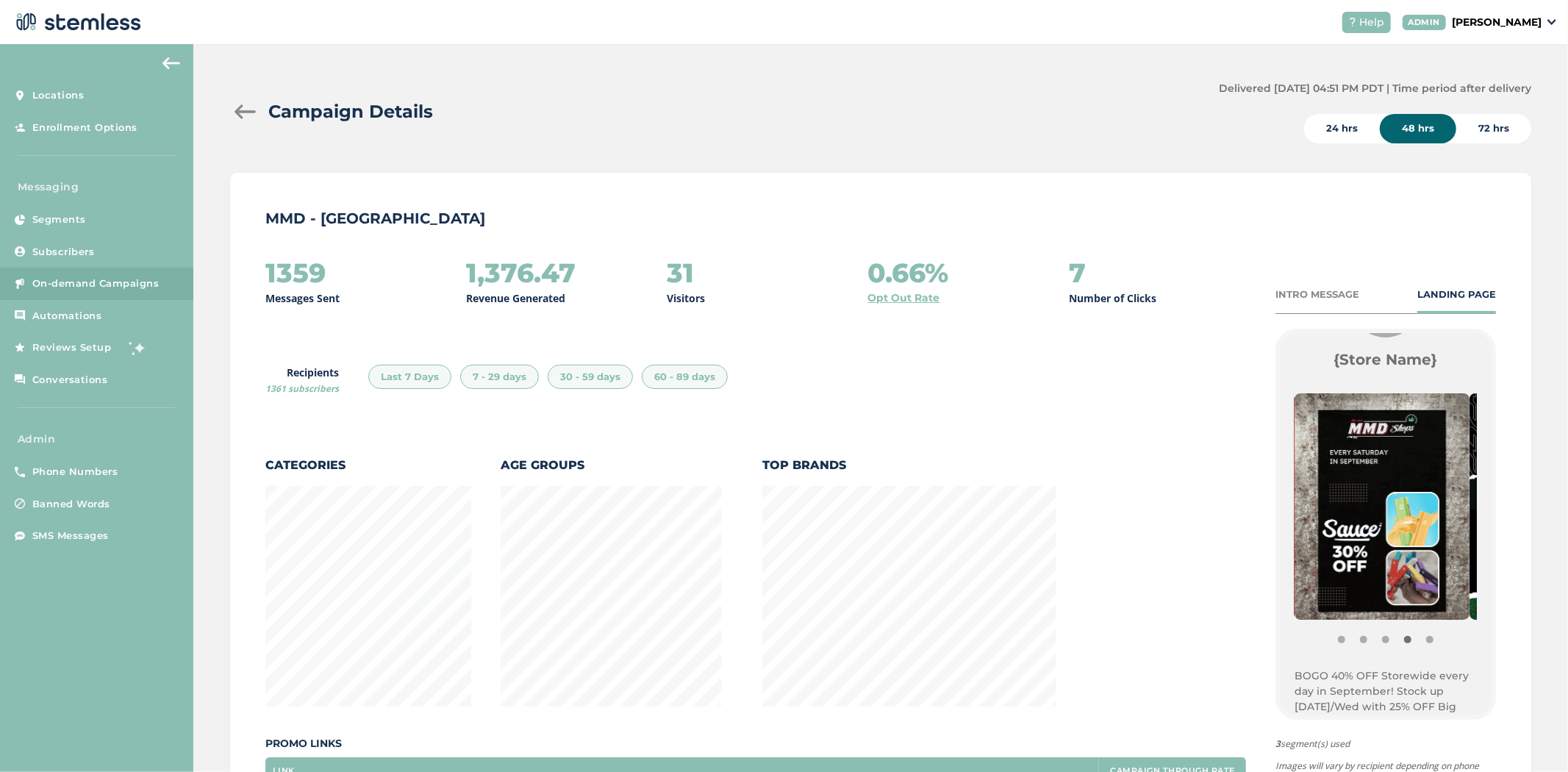
scroll to position [775, 1294]
drag, startPoint x: 1254, startPoint y: 90, endPoint x: 1308, endPoint y: 89, distance: 54.0
click at [1308, 89] on label "Delivered [DATE] 04:51 PM PDT | Time period after delivery" at bounding box center [1375, 89] width 312 height 16
click at [1474, 127] on div "72 hrs" at bounding box center [1494, 129] width 75 height 30
click at [1402, 129] on div "48 hrs" at bounding box center [1418, 129] width 76 height 30
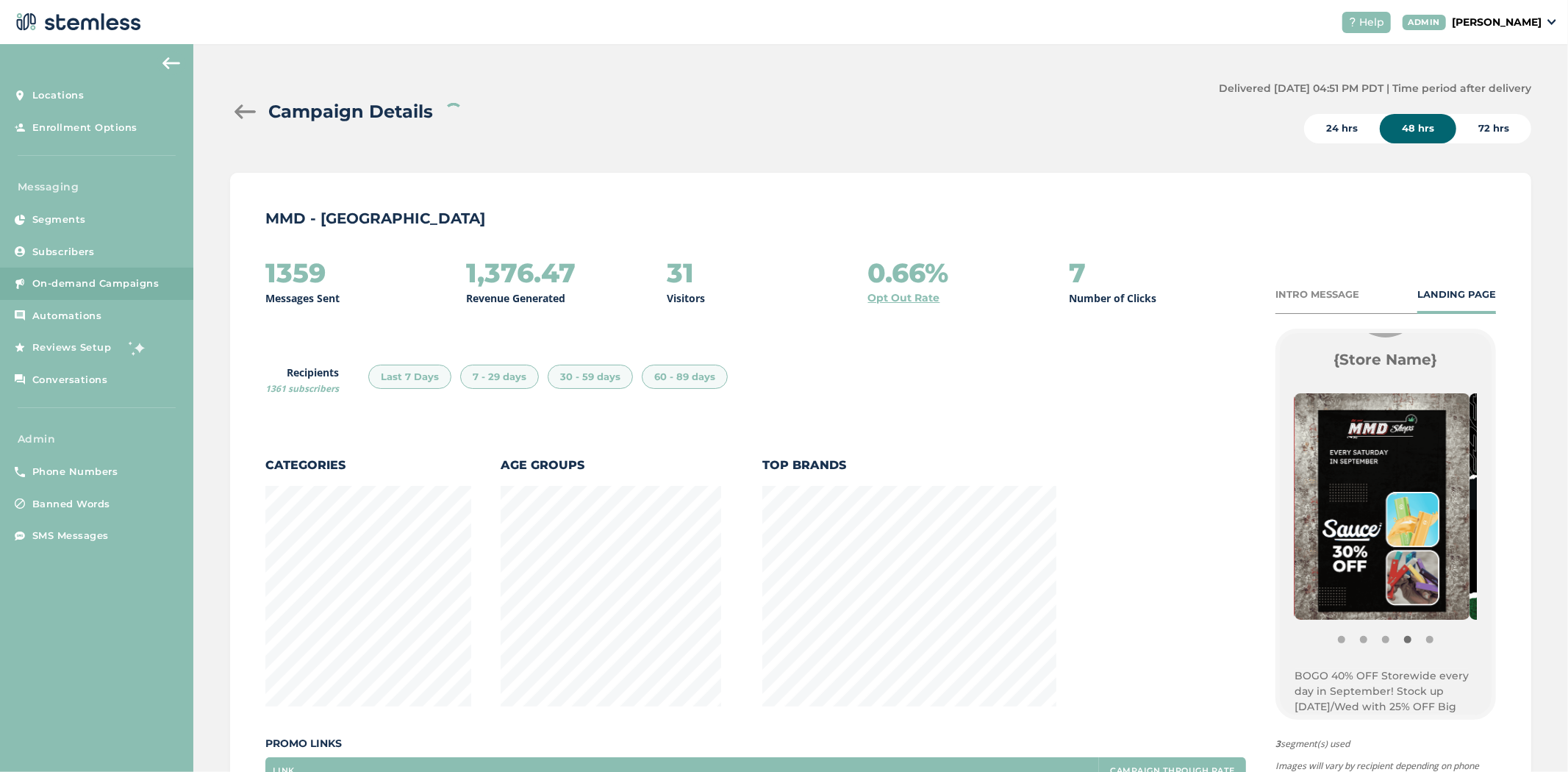
click at [1480, 119] on div "72 hrs" at bounding box center [1494, 129] width 75 height 30
click at [1322, 143] on div "Campaign Details Delivered [DATE] 04:51 PM PDT | Time period after delivery 24 …" at bounding box center [880, 513] width 1375 height 940
click at [1328, 136] on div "24 hrs" at bounding box center [1342, 129] width 75 height 30
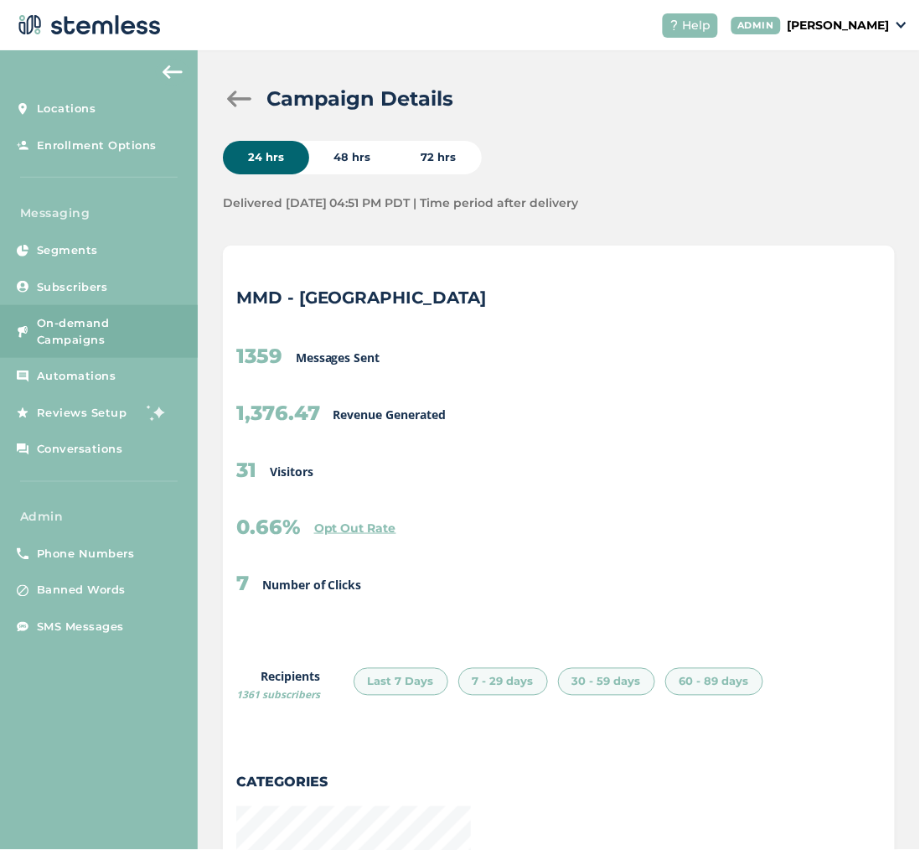
scroll to position [2393, 664]
